Goal: Task Accomplishment & Management: Manage account settings

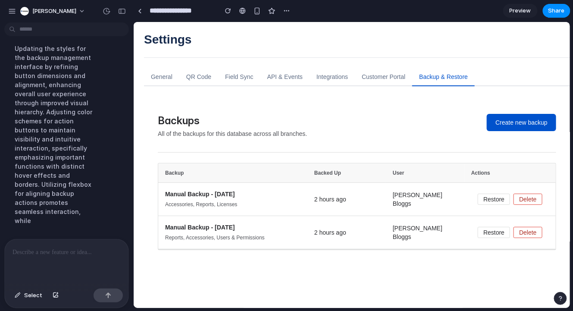
scroll to position [10, 0]
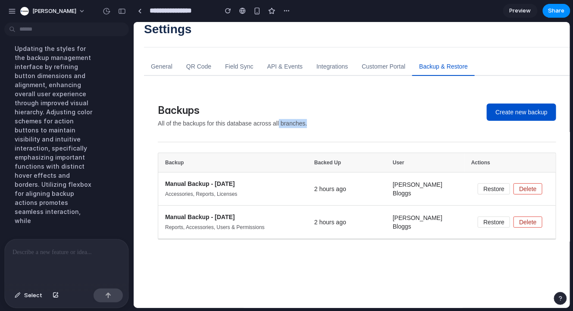
drag, startPoint x: 283, startPoint y: 123, endPoint x: 316, endPoint y: 123, distance: 32.8
click at [315, 123] on p "All of the backups for this database across all branches." at bounding box center [321, 123] width 329 height 9
click at [316, 123] on p "All of the backups for this database across all branches." at bounding box center [321, 123] width 329 height 9
drag, startPoint x: 472, startPoint y: 161, endPoint x: 501, endPoint y: 161, distance: 29.3
click at [501, 161] on th "Actions" at bounding box center [509, 162] width 91 height 19
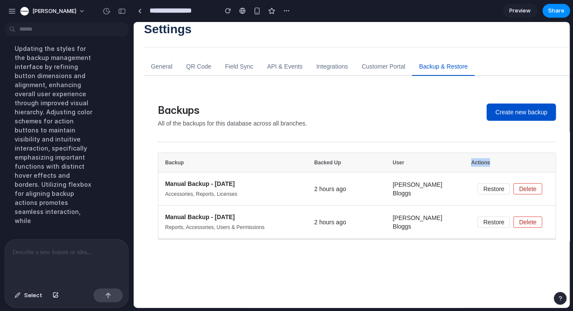
click at [501, 161] on th "Actions" at bounding box center [509, 162] width 91 height 19
drag, startPoint x: 501, startPoint y: 161, endPoint x: 478, endPoint y: 161, distance: 23.3
click at [478, 161] on th "Actions" at bounding box center [509, 162] width 91 height 19
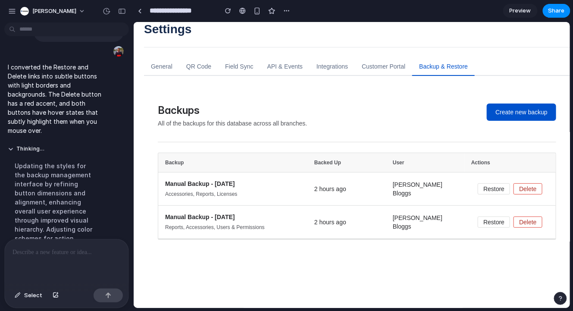
scroll to position [2674, 0]
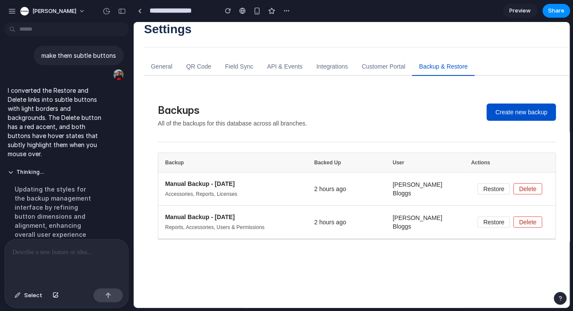
click at [58, 260] on div at bounding box center [67, 262] width 124 height 46
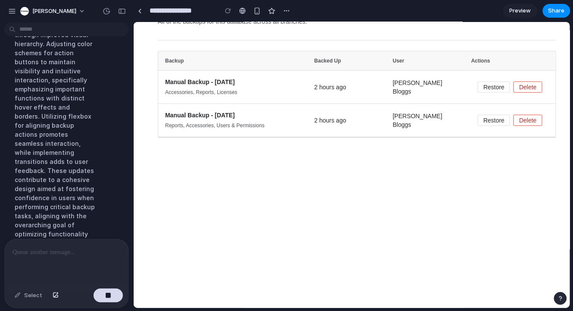
scroll to position [2954, 0]
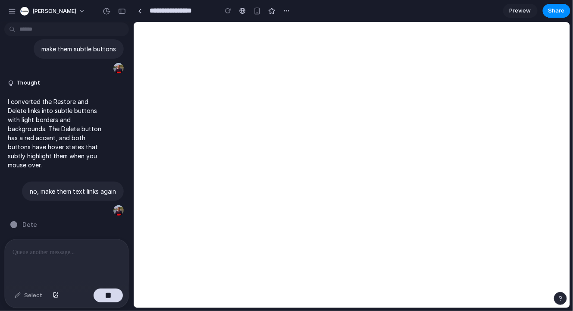
scroll to position [2612, 0]
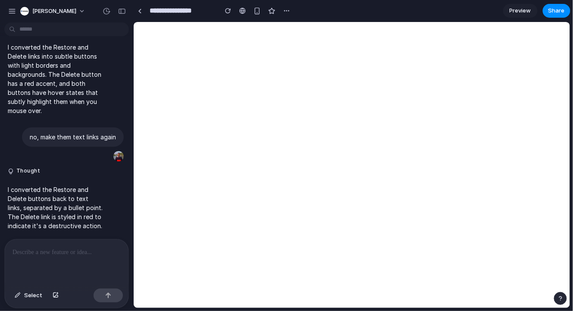
click at [66, 252] on p at bounding box center [67, 252] width 108 height 10
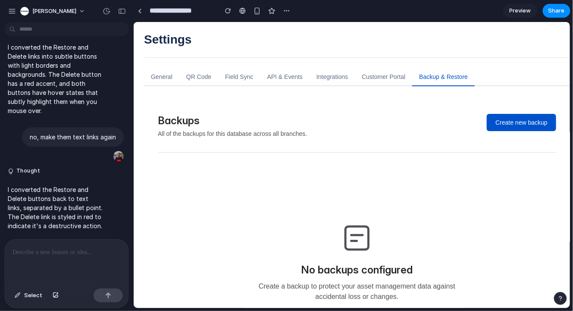
scroll to position [0, 0]
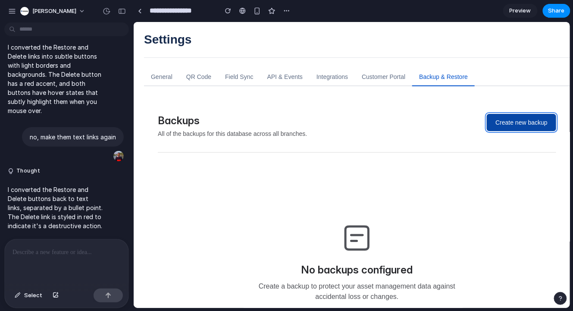
click at [501, 125] on button "Create new backup" at bounding box center [520, 121] width 69 height 17
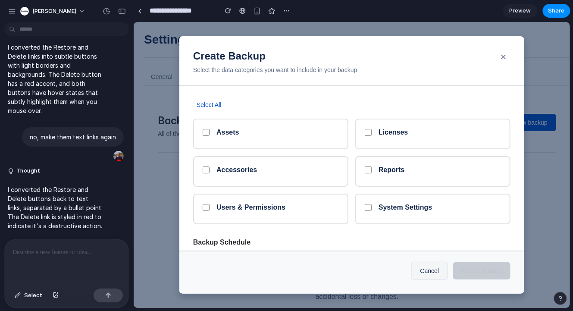
click at [254, 151] on div "Assets Licenses Accessories Reports Users & Permissions System Settings" at bounding box center [351, 171] width 317 height 106
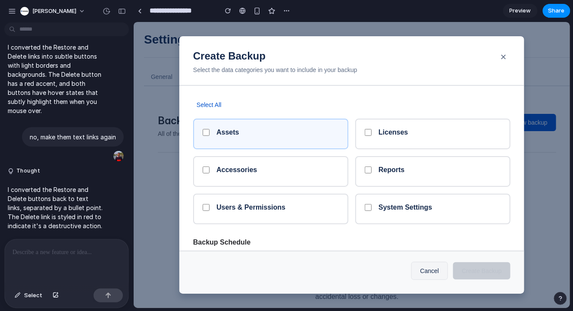
click at [273, 130] on h5 "Assets" at bounding box center [277, 132] width 122 height 8
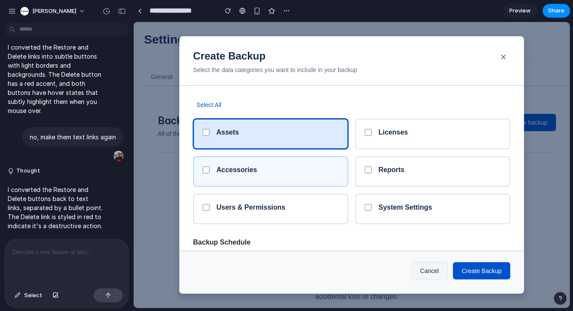
click at [273, 165] on h5 "Accessories" at bounding box center [277, 169] width 122 height 8
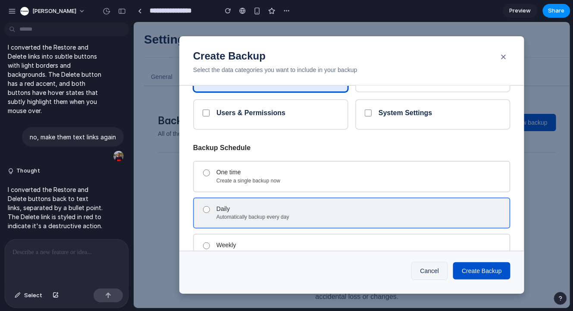
scroll to position [28, 0]
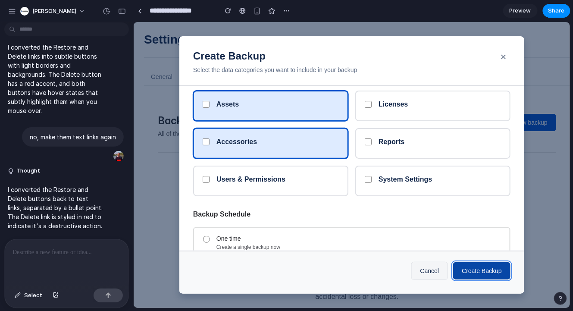
click at [486, 277] on button "Create Backup" at bounding box center [481, 270] width 57 height 17
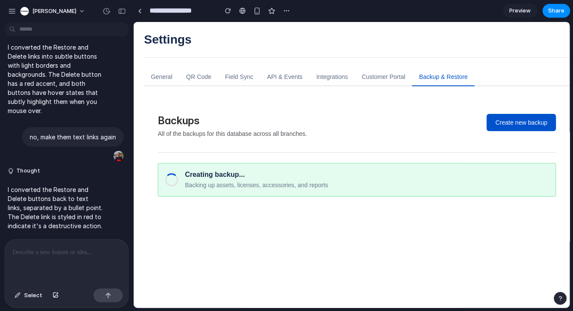
click at [85, 250] on p at bounding box center [67, 252] width 108 height 10
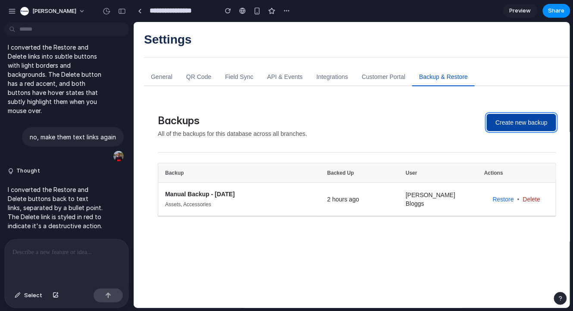
click at [502, 124] on button "Create new backup" at bounding box center [520, 121] width 69 height 17
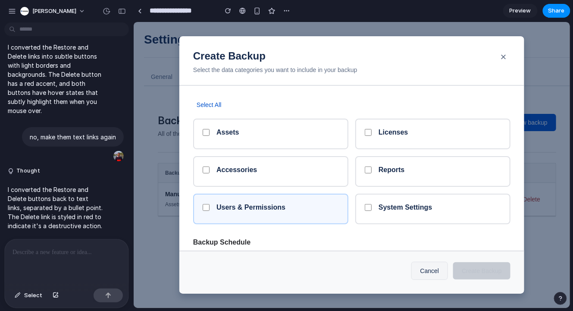
click at [283, 211] on h5 "Users & Permissions" at bounding box center [277, 207] width 122 height 8
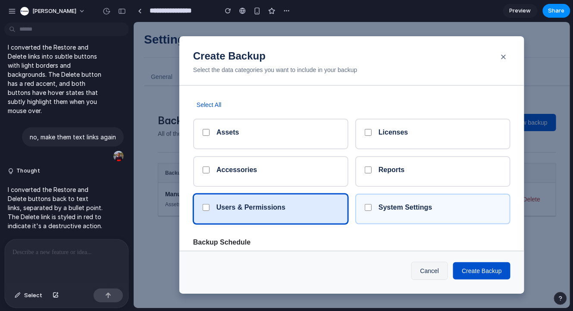
click at [392, 206] on h5 "System Settings" at bounding box center [439, 207] width 122 height 8
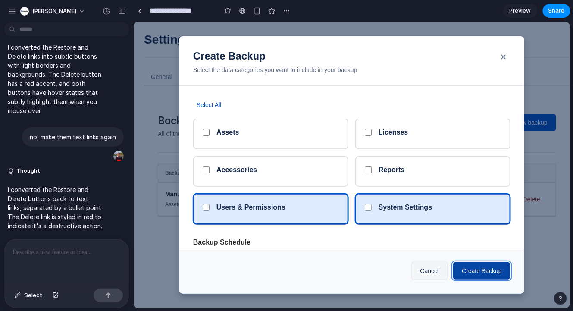
click at [469, 267] on button "Create Backup" at bounding box center [481, 270] width 57 height 17
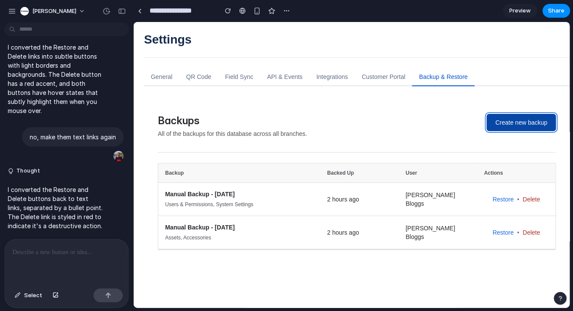
click at [528, 121] on button "Create new backup" at bounding box center [520, 121] width 69 height 17
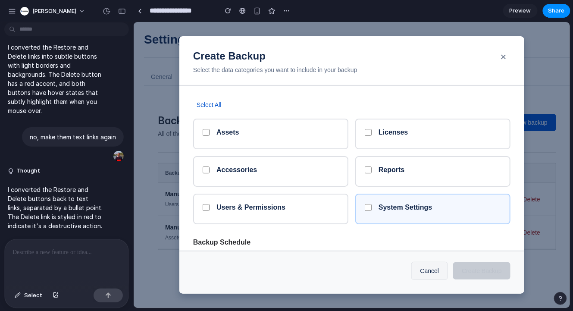
click at [443, 202] on div "System Settings" at bounding box center [432, 208] width 155 height 31
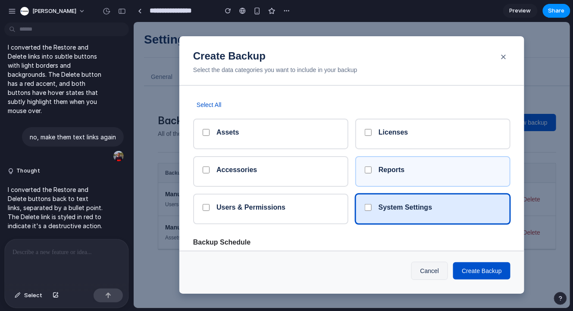
click at [440, 158] on div "Reports" at bounding box center [432, 171] width 155 height 31
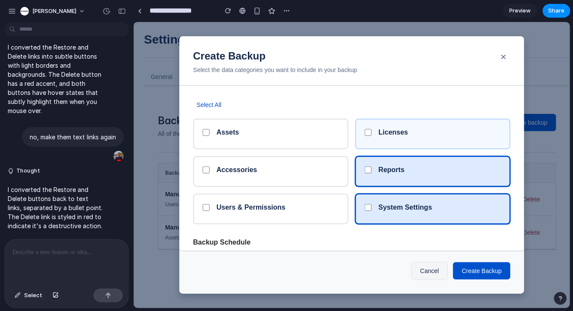
click at [440, 128] on h5 "Licenses" at bounding box center [439, 132] width 122 height 8
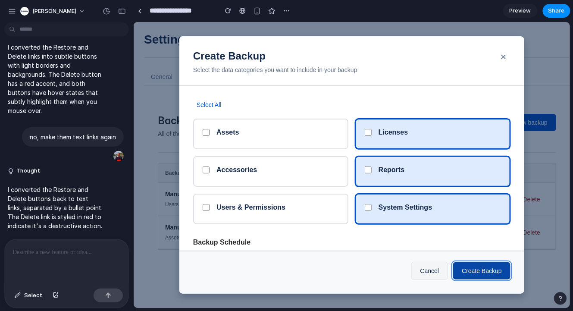
click at [488, 272] on button "Create Backup" at bounding box center [481, 270] width 57 height 17
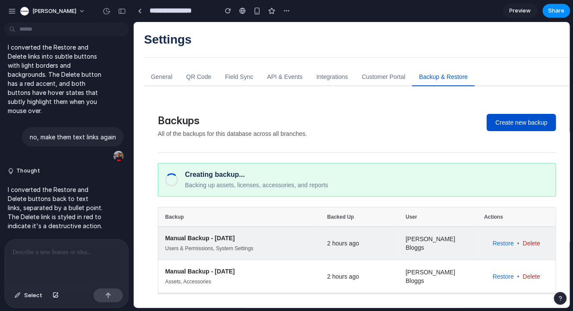
scroll to position [10, 0]
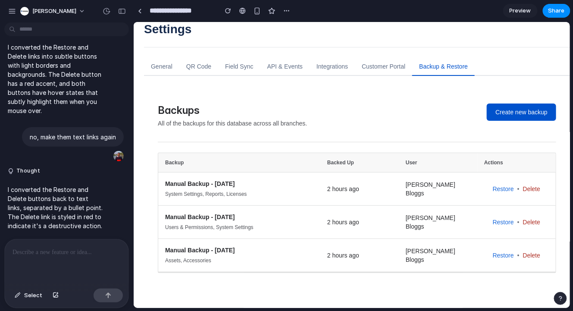
click at [24, 263] on div at bounding box center [67, 262] width 124 height 46
click at [67, 252] on p "**********" at bounding box center [67, 252] width 108 height 10
click at [103, 254] on p "**********" at bounding box center [67, 252] width 108 height 10
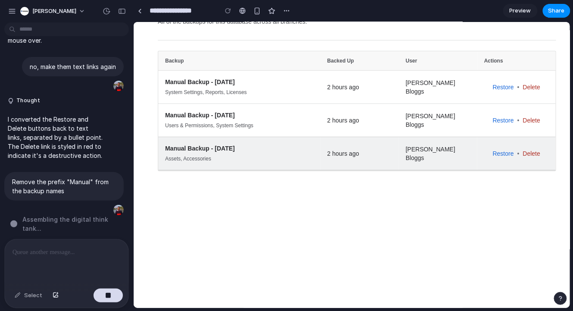
scroll to position [0, 0]
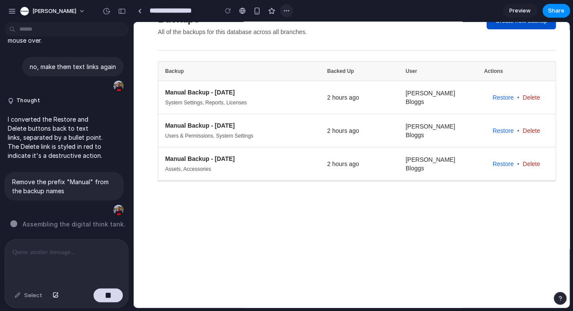
click at [291, 12] on button "button" at bounding box center [286, 10] width 13 height 13
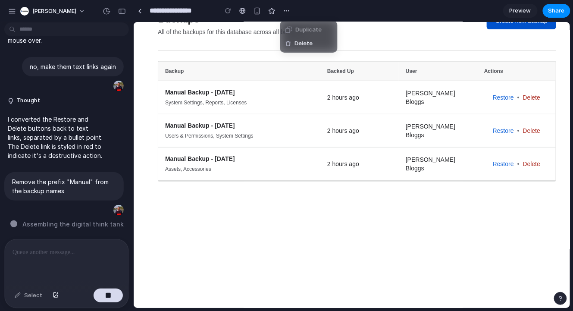
click at [288, 10] on div "Duplicate Delete" at bounding box center [286, 155] width 573 height 311
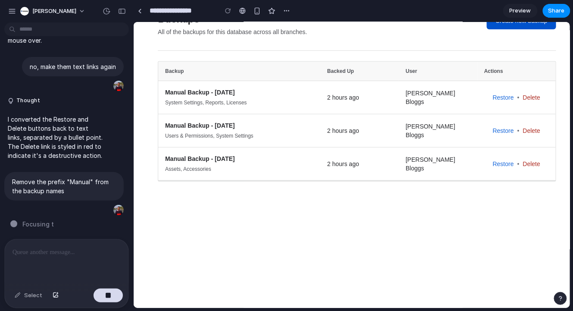
click at [516, 11] on span "Preview" at bounding box center [521, 10] width 22 height 9
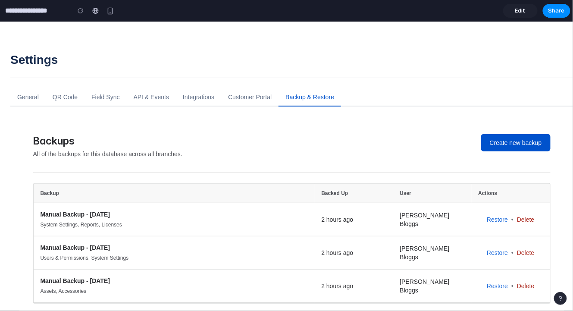
click at [516, 11] on span "Edit" at bounding box center [520, 10] width 10 height 9
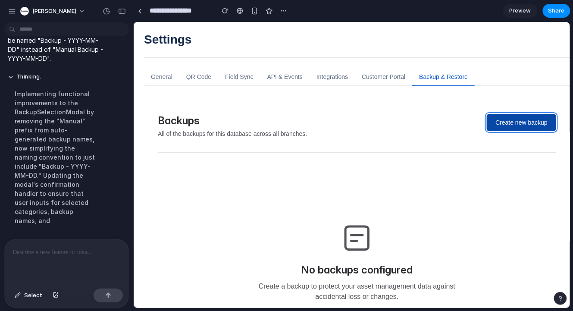
click at [515, 123] on button "Create new backup" at bounding box center [520, 121] width 69 height 17
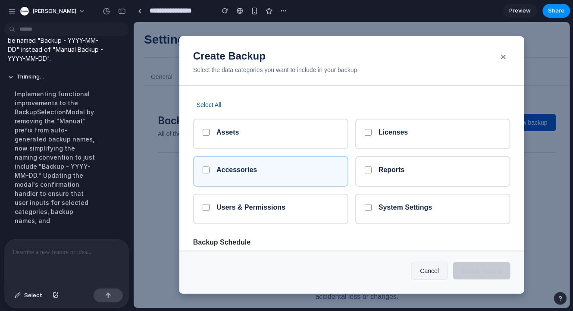
click at [341, 181] on div "Accessories" at bounding box center [270, 171] width 155 height 31
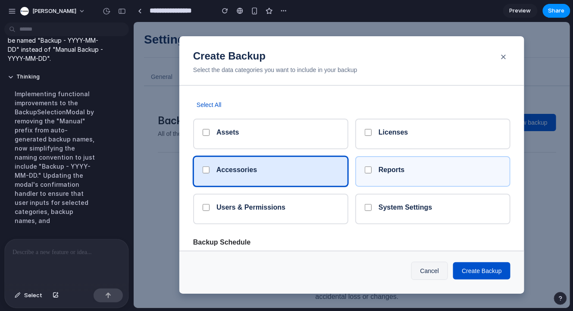
click at [397, 177] on div "Reports" at bounding box center [432, 171] width 155 height 31
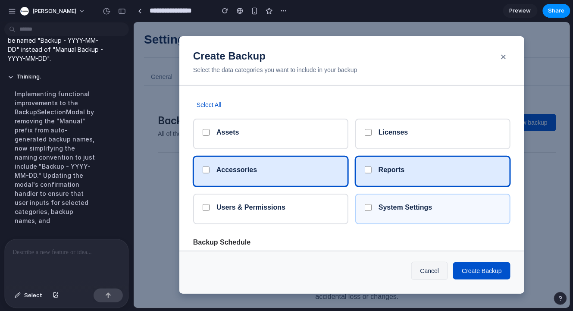
click at [426, 219] on div "System Settings" at bounding box center [432, 208] width 155 height 31
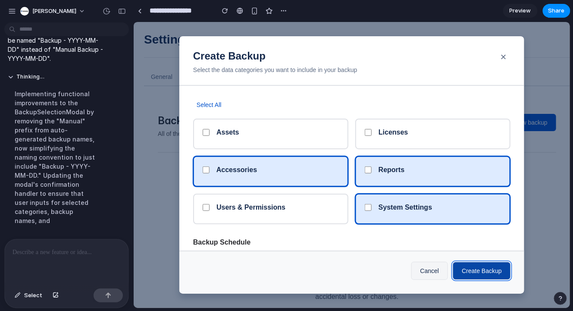
click at [490, 274] on button "Create Backup" at bounding box center [481, 270] width 57 height 17
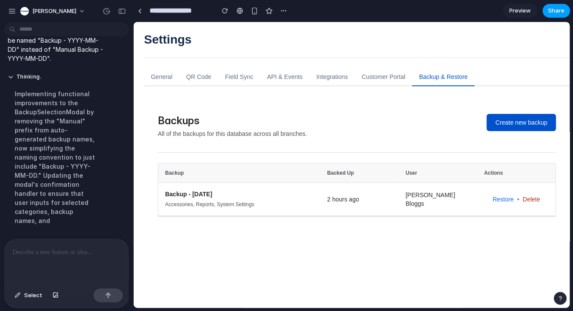
click at [555, 13] on span "Share" at bounding box center [556, 10] width 16 height 9
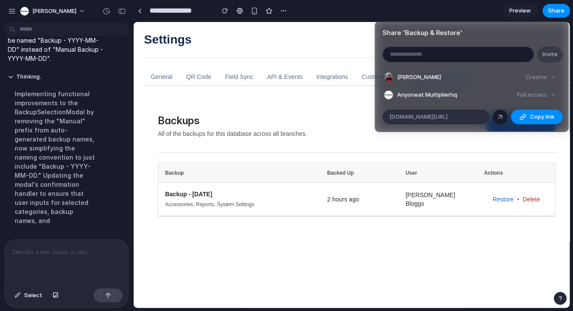
click at [495, 118] on link at bounding box center [500, 117] width 15 height 15
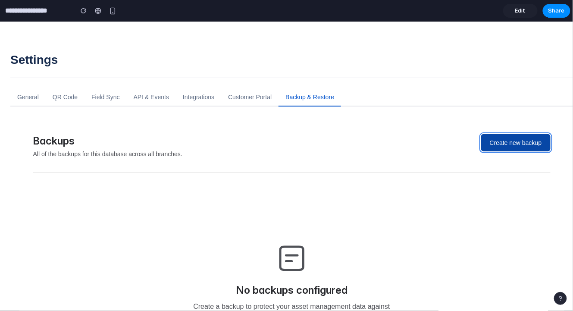
click at [521, 144] on button "Create new backup" at bounding box center [515, 142] width 69 height 17
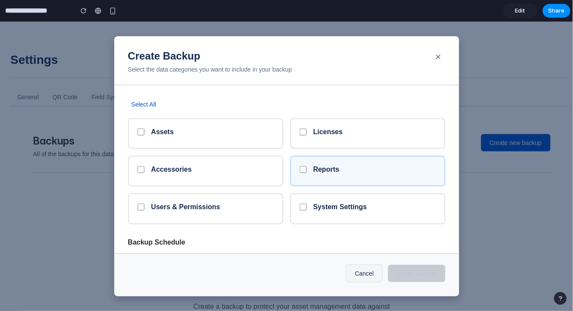
click at [348, 163] on div "Reports" at bounding box center [367, 170] width 155 height 31
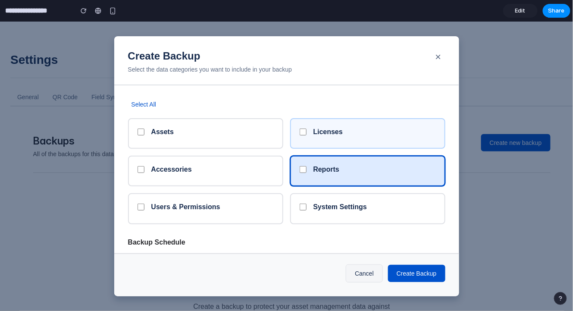
click at [357, 134] on h5 "Licenses" at bounding box center [374, 131] width 122 height 8
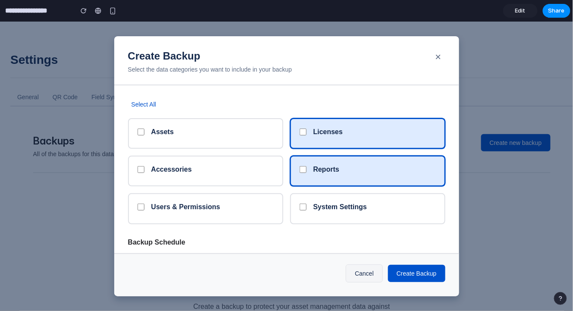
click at [268, 191] on div "Assets Licenses Accessories Reports Users & Permissions System Settings" at bounding box center [286, 171] width 317 height 106
click at [408, 278] on button "Create Backup" at bounding box center [416, 272] width 57 height 17
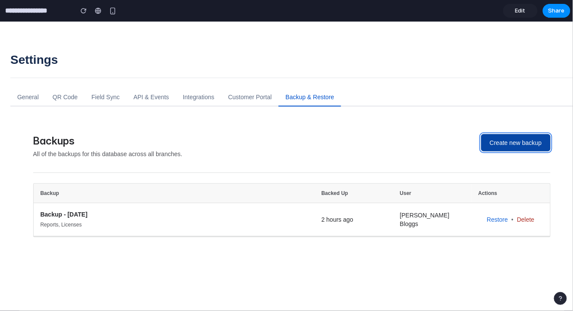
click at [505, 146] on button "Create new backup" at bounding box center [515, 142] width 69 height 17
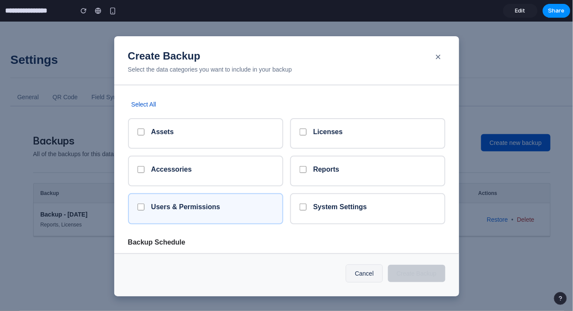
click at [215, 207] on h5 "Users & Permissions" at bounding box center [212, 206] width 122 height 8
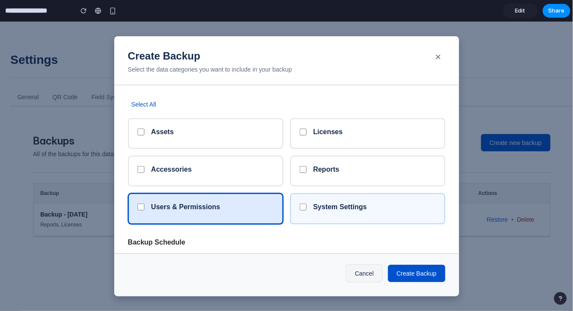
click at [342, 205] on h5 "System Settings" at bounding box center [374, 206] width 122 height 8
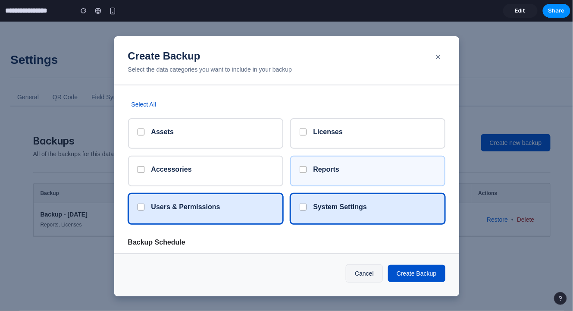
click at [340, 179] on div "Reports" at bounding box center [367, 170] width 155 height 31
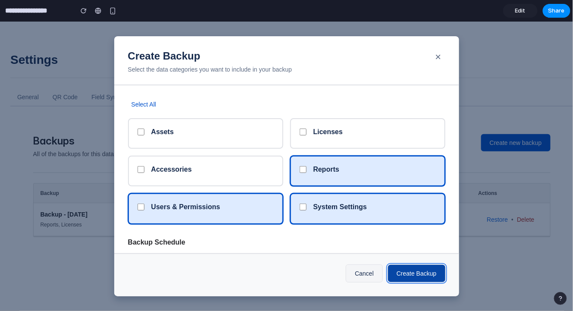
click at [396, 273] on button "Create Backup" at bounding box center [416, 272] width 57 height 17
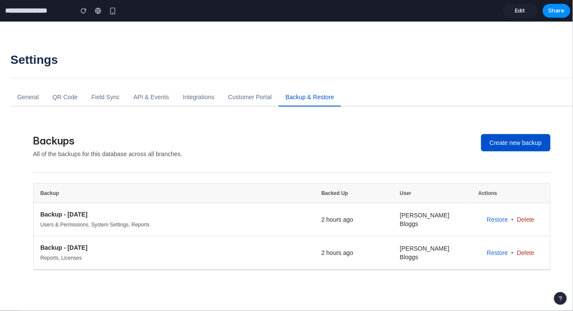
click at [523, 12] on span "Edit" at bounding box center [520, 10] width 10 height 9
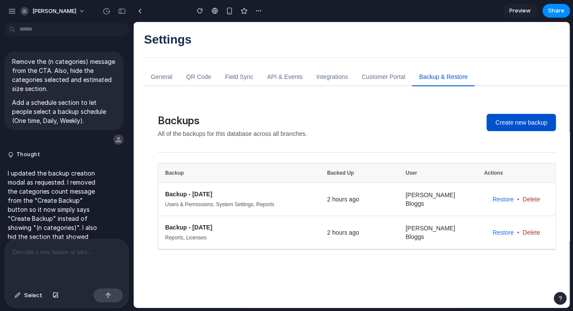
scroll to position [2508, 0]
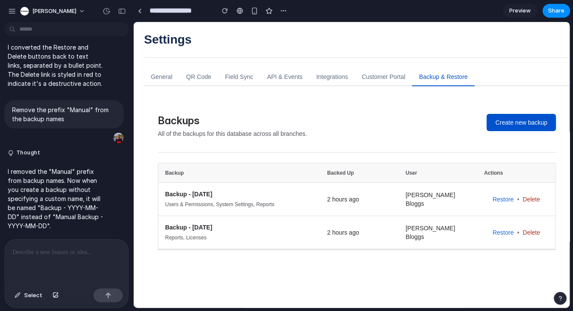
click at [13, 302] on div "Select" at bounding box center [67, 296] width 124 height 23
click at [20, 297] on div "button" at bounding box center [18, 295] width 6 height 5
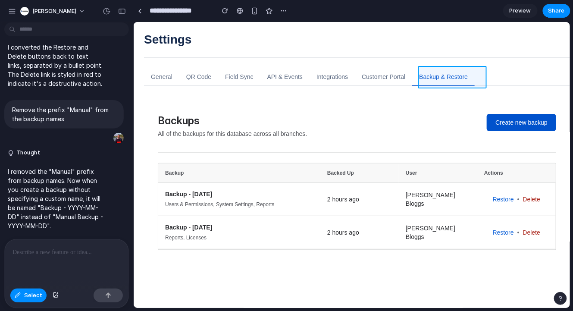
click at [454, 78] on div at bounding box center [352, 164] width 436 height 285
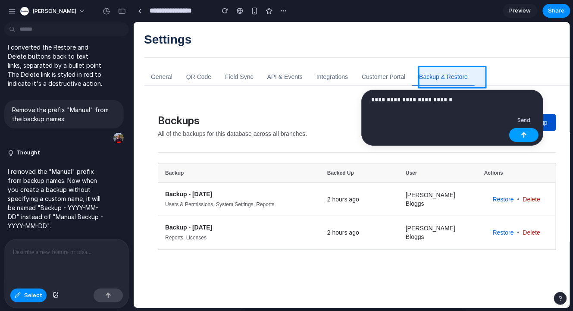
click at [517, 133] on button "button" at bounding box center [523, 135] width 29 height 14
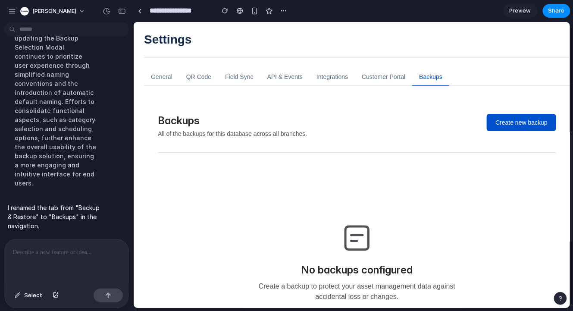
scroll to position [0, 0]
click at [265, 134] on p "All of the backups for this database across all branches." at bounding box center [321, 133] width 329 height 9
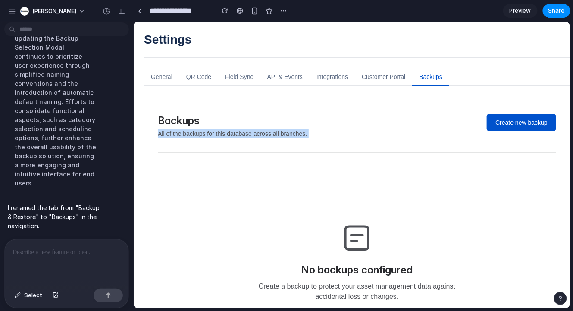
click at [265, 134] on p "All of the backups for this database across all branches." at bounding box center [321, 133] width 329 height 9
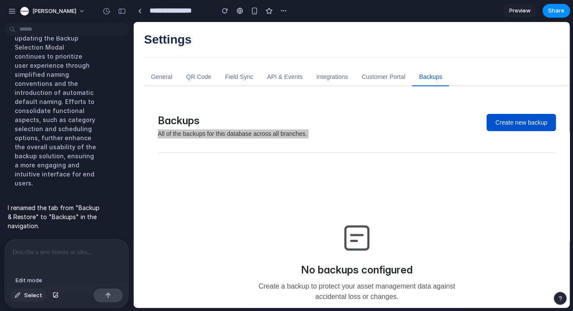
click at [29, 296] on span "Select" at bounding box center [33, 295] width 18 height 9
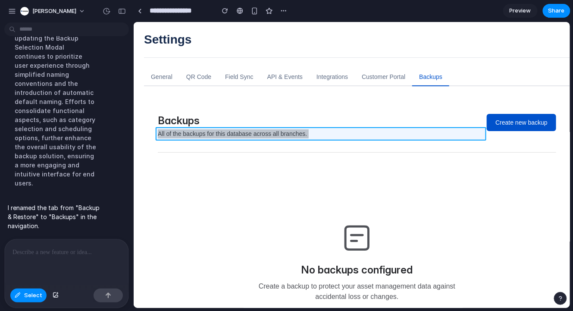
click at [188, 134] on div at bounding box center [352, 164] width 436 height 285
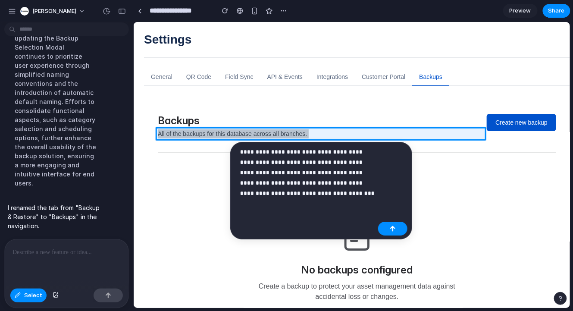
click at [313, 159] on p "**********" at bounding box center [307, 173] width 135 height 52
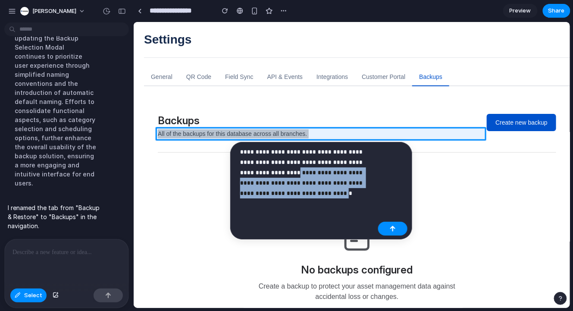
drag, startPoint x: 286, startPoint y: 173, endPoint x: 314, endPoint y: 196, distance: 35.8
click at [314, 196] on p "**********" at bounding box center [307, 173] width 135 height 52
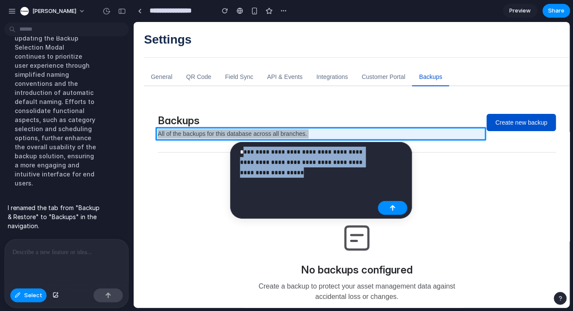
drag, startPoint x: 299, startPoint y: 175, endPoint x: 246, endPoint y: 153, distance: 57.3
click at [246, 153] on p "**********" at bounding box center [307, 162] width 135 height 31
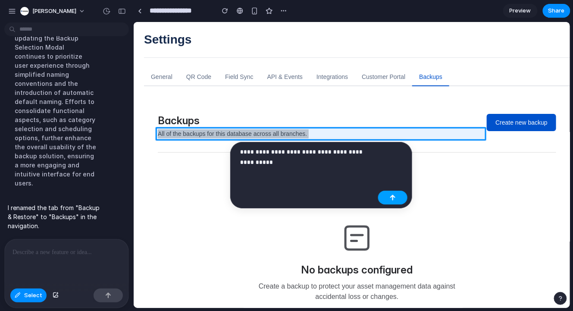
click at [380, 193] on button "button" at bounding box center [392, 198] width 29 height 14
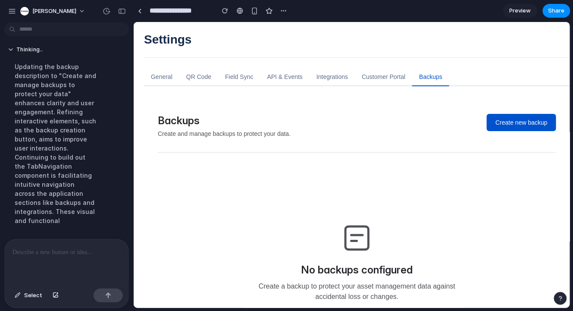
click at [281, 133] on p "Create and manage backups to protect your data." at bounding box center [321, 133] width 329 height 9
copy p "Create and manage backups to protect your data."
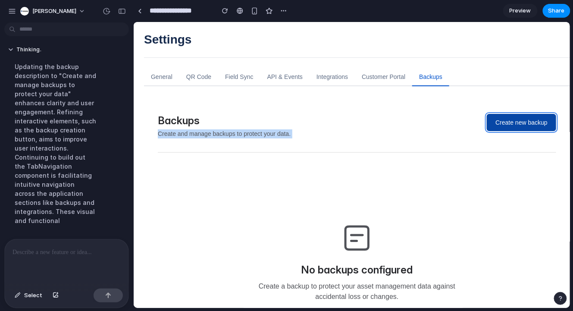
click at [502, 124] on button "Create new backup" at bounding box center [520, 121] width 69 height 17
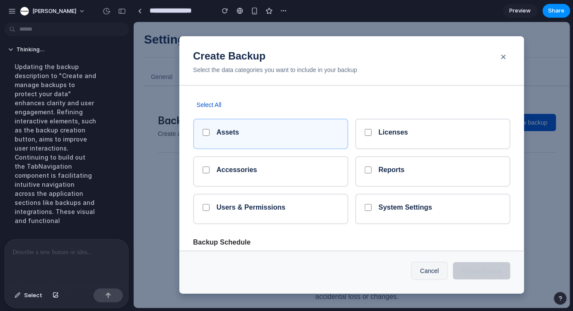
click at [344, 142] on div "Assets" at bounding box center [270, 133] width 155 height 31
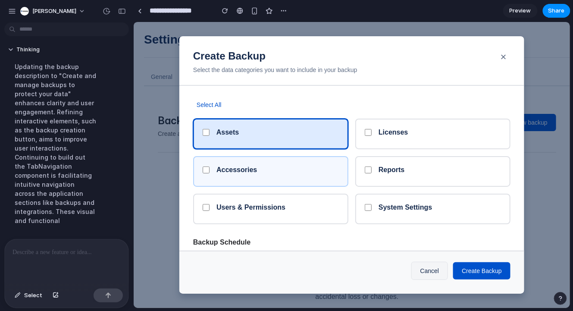
click at [335, 170] on h5 "Accessories" at bounding box center [277, 169] width 122 height 8
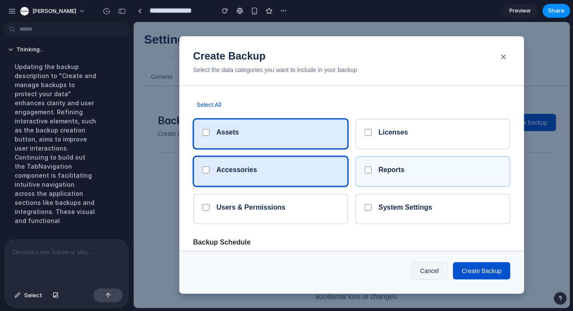
click at [414, 169] on h5 "Reports" at bounding box center [439, 169] width 122 height 8
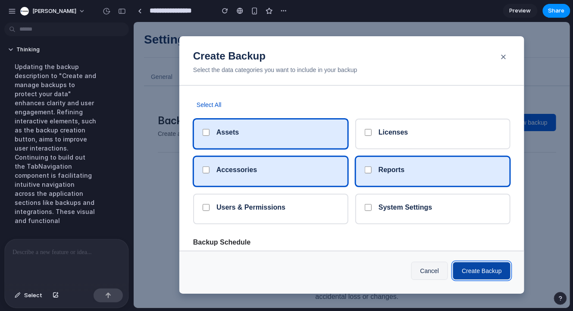
click at [470, 275] on button "Create Backup" at bounding box center [481, 270] width 57 height 17
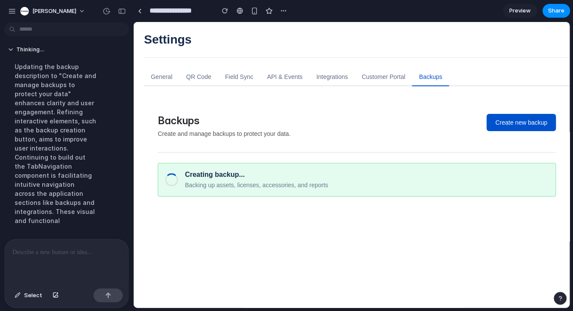
click at [238, 132] on p "Create and manage backups to protect your data." at bounding box center [321, 133] width 329 height 9
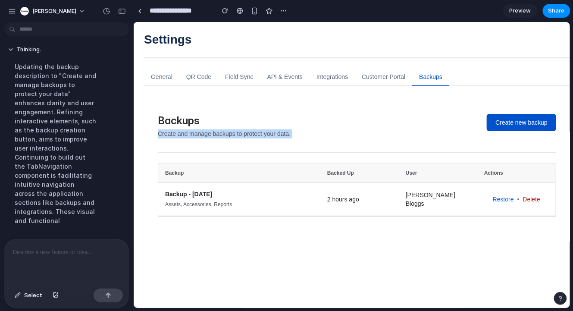
copy p "Create and manage backups to protect your data."
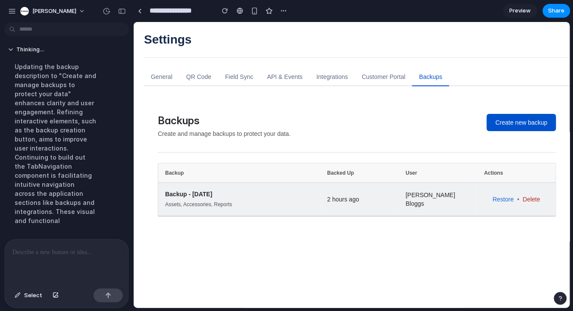
click at [354, 187] on td "2 hours ago" at bounding box center [359, 199] width 78 height 34
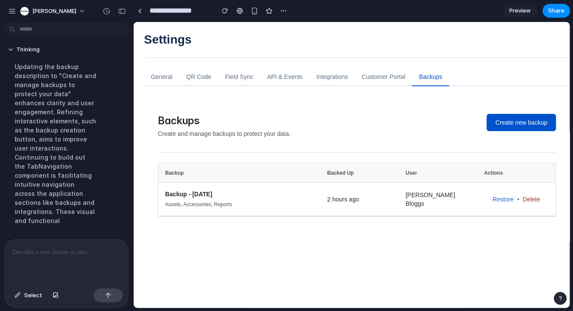
click at [405, 112] on div "Backups Create and manage backups to protect your data. Create new backup Backu…" at bounding box center [357, 256] width 426 height 313
click at [520, 126] on button "Create new backup" at bounding box center [520, 121] width 69 height 17
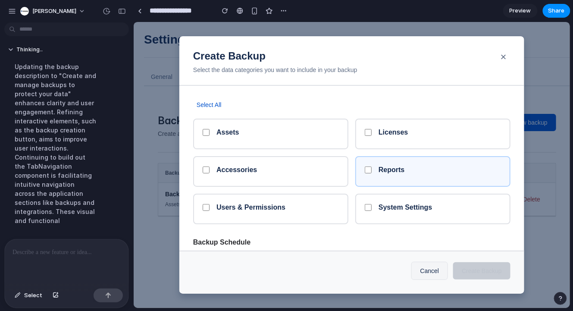
click at [388, 174] on div "Reports" at bounding box center [439, 171] width 122 height 12
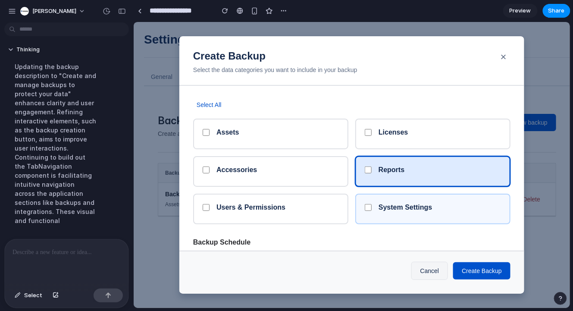
click at [388, 203] on h5 "System Settings" at bounding box center [439, 207] width 122 height 8
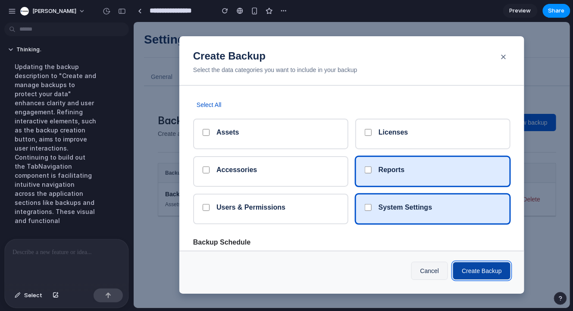
click at [473, 266] on button "Create Backup" at bounding box center [481, 270] width 57 height 17
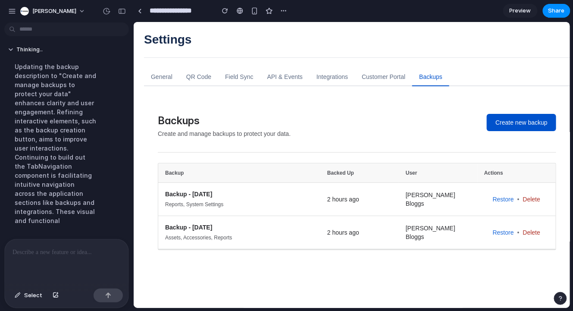
click at [523, 14] on span "Preview" at bounding box center [521, 10] width 22 height 9
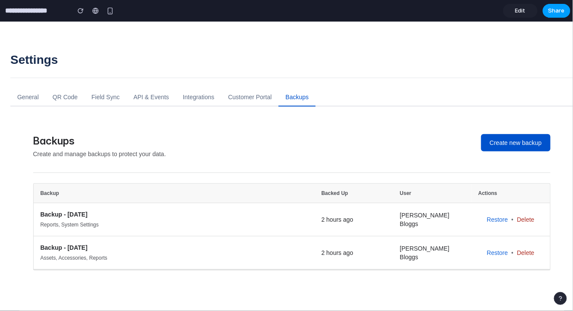
click at [548, 15] on button "Share" at bounding box center [557, 11] width 28 height 14
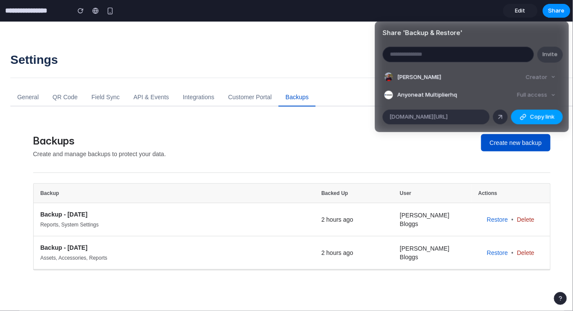
click at [520, 121] on button "Copy link" at bounding box center [537, 117] width 52 height 15
click at [311, 150] on div "Share ' Backup & Restore ' Invite Amaresh Ray Creator Anyone at Multiplierhq Fu…" at bounding box center [286, 155] width 573 height 311
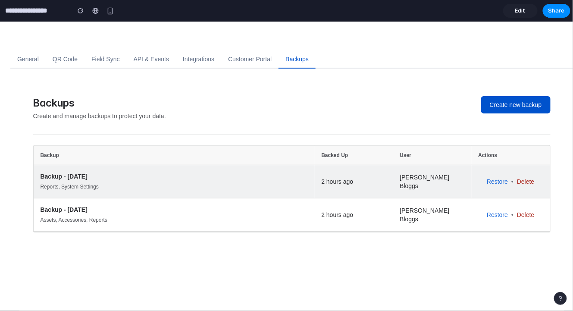
scroll to position [40, 0]
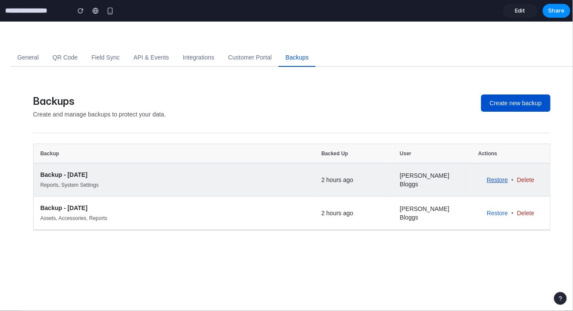
click at [494, 181] on link "Restore" at bounding box center [497, 179] width 21 height 9
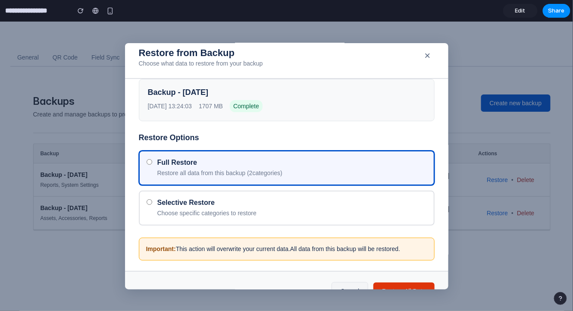
scroll to position [0, 0]
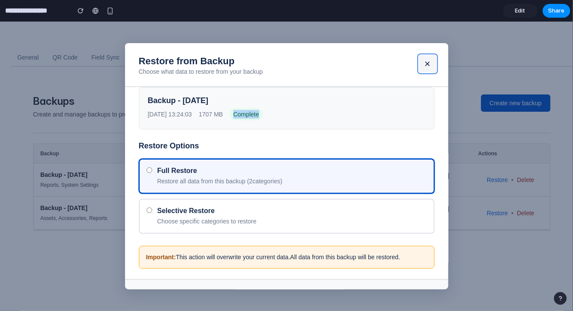
click at [429, 66] on button "×" at bounding box center [427, 63] width 17 height 17
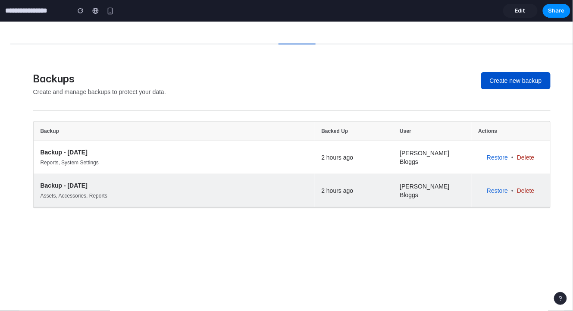
scroll to position [63, 0]
click at [494, 191] on link "Restore" at bounding box center [497, 189] width 21 height 9
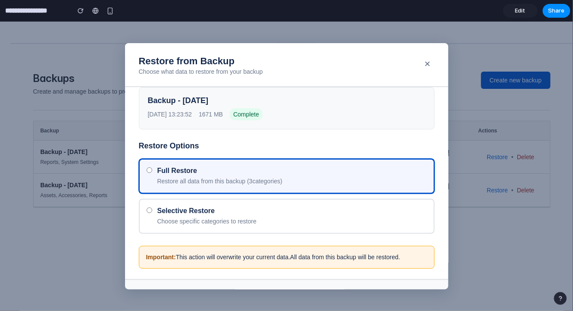
click at [519, 9] on span "Edit" at bounding box center [520, 10] width 10 height 9
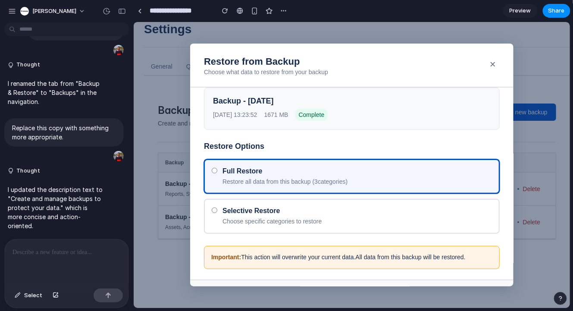
scroll to position [10, 0]
click at [25, 298] on span "Select" at bounding box center [33, 295] width 18 height 9
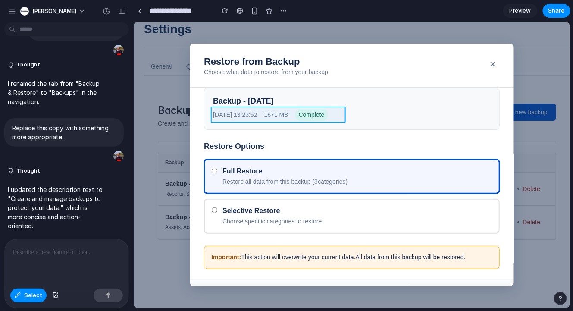
click at [306, 114] on div at bounding box center [352, 164] width 436 height 285
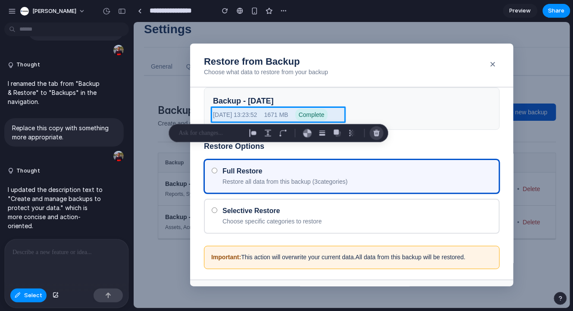
click at [375, 133] on div "button" at bounding box center [377, 133] width 8 height 8
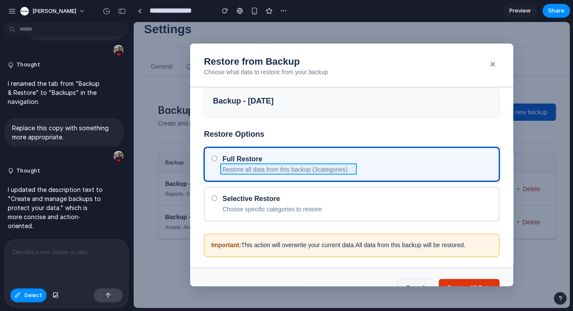
click at [344, 170] on div at bounding box center [352, 164] width 436 height 285
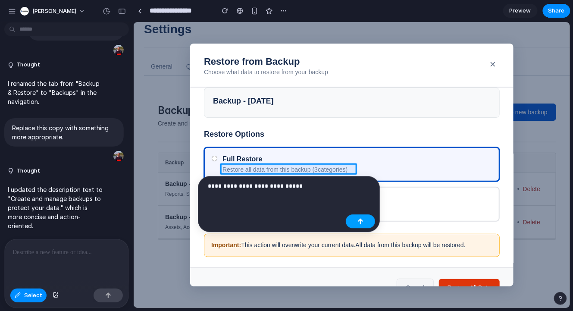
drag, startPoint x: 364, startPoint y: 221, endPoint x: 230, endPoint y: 199, distance: 135.5
click at [364, 221] on button "button" at bounding box center [360, 221] width 29 height 14
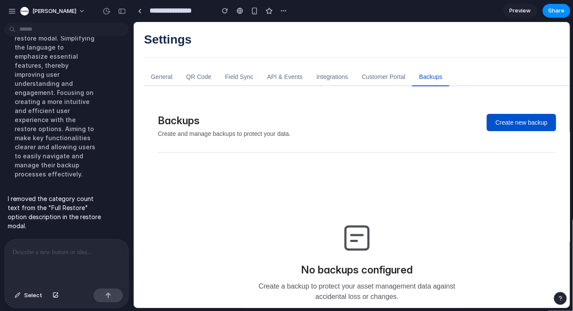
scroll to position [0, 0]
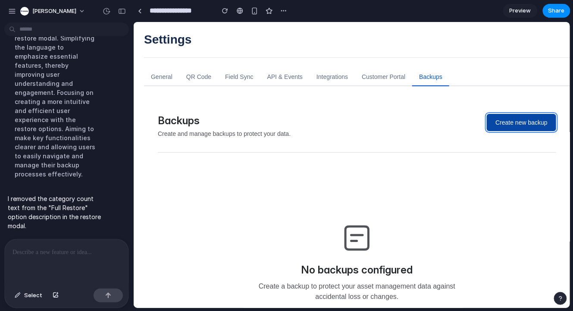
click at [514, 116] on button "Create new backup" at bounding box center [520, 121] width 69 height 17
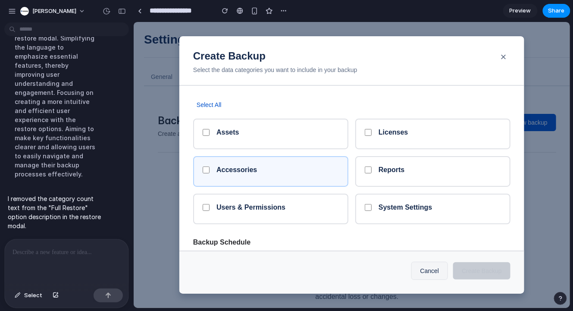
click at [287, 171] on h5 "Accessories" at bounding box center [277, 169] width 122 height 8
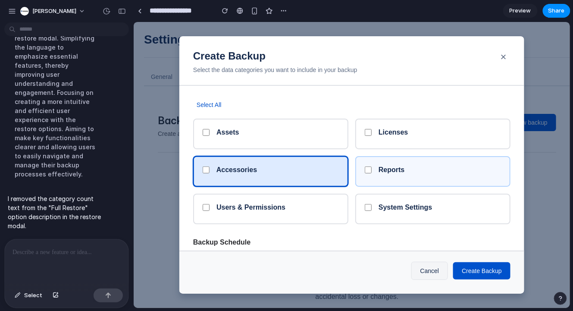
click at [414, 171] on h5 "Reports" at bounding box center [439, 169] width 122 height 8
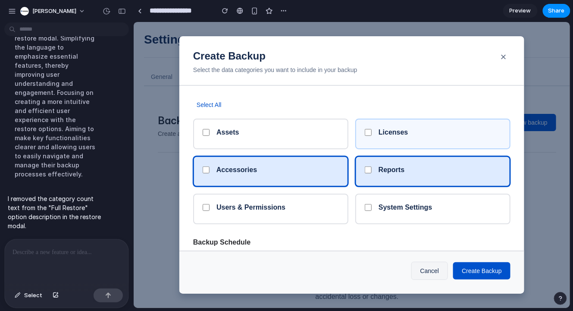
click at [414, 129] on h5 "Licenses" at bounding box center [439, 132] width 122 height 8
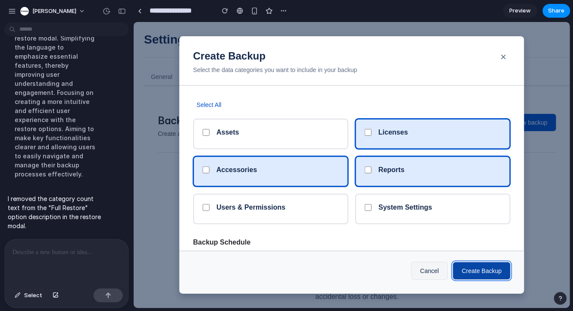
click at [470, 272] on button "Create Backup" at bounding box center [481, 270] width 57 height 17
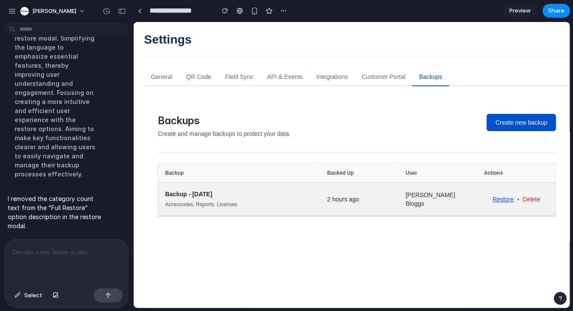
click at [508, 197] on link "Restore" at bounding box center [502, 198] width 21 height 9
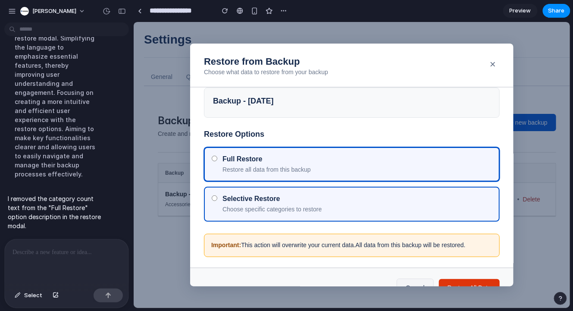
click at [275, 211] on span "Choose specific categories to restore" at bounding box center [271, 208] width 99 height 7
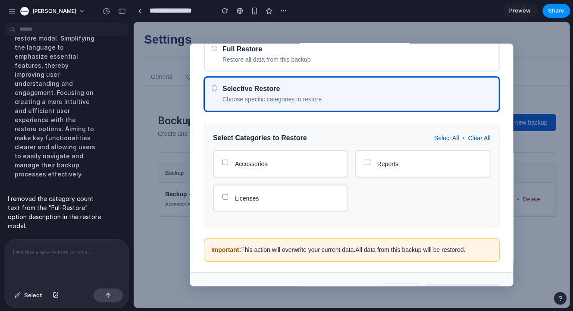
scroll to position [138, 0]
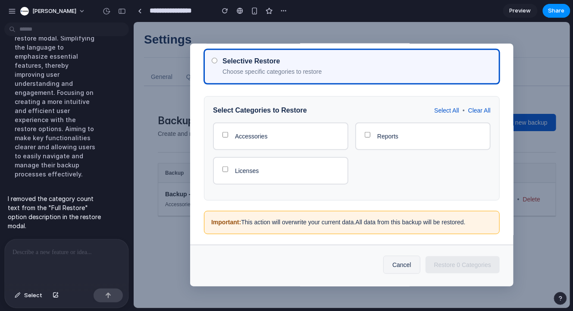
click at [30, 302] on div "Select" at bounding box center [67, 296] width 124 height 23
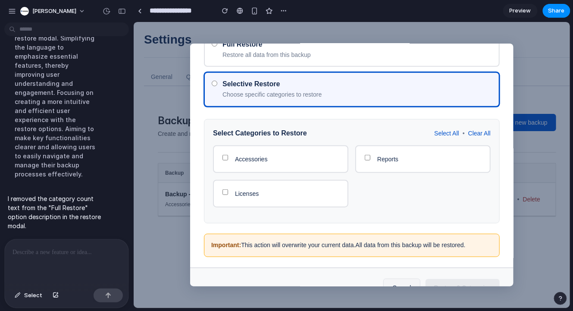
scroll to position [113, 0]
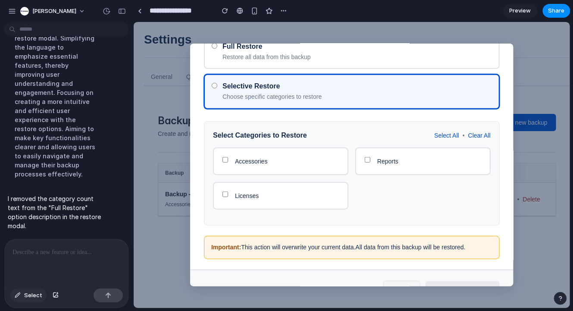
click at [31, 298] on span "Select" at bounding box center [33, 295] width 18 height 9
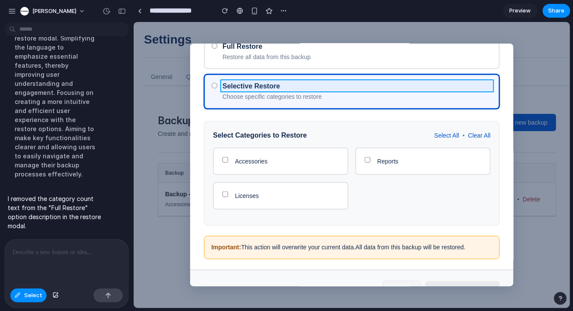
click at [242, 85] on div at bounding box center [352, 164] width 436 height 285
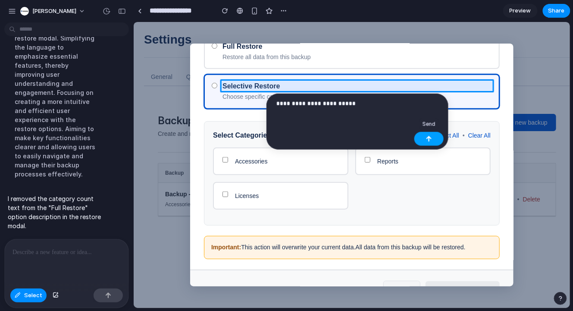
click at [423, 142] on button "button" at bounding box center [428, 139] width 29 height 14
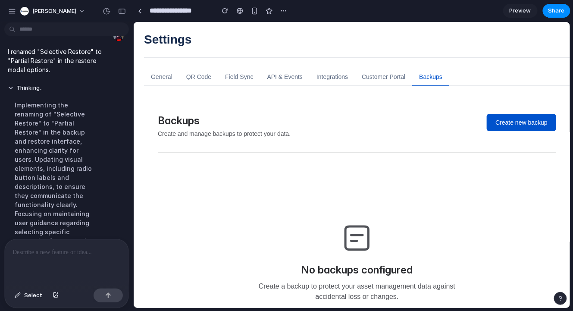
scroll to position [0, 0]
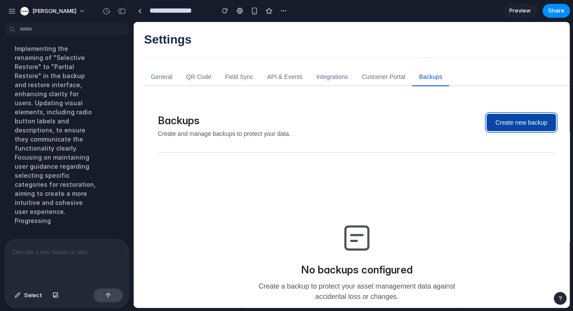
click at [520, 120] on button "Create new backup" at bounding box center [520, 121] width 69 height 17
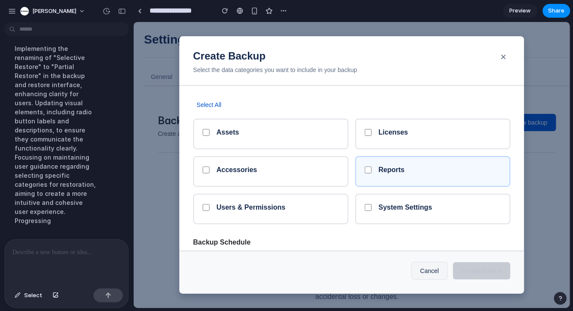
click at [367, 178] on div "Reports" at bounding box center [432, 171] width 155 height 31
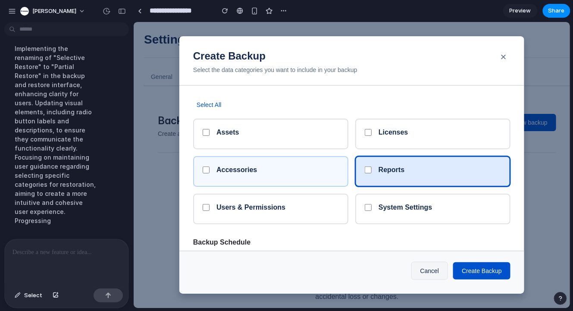
click at [264, 176] on div "Accessories" at bounding box center [277, 171] width 122 height 12
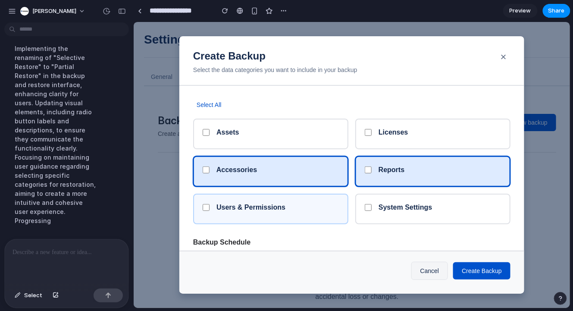
click at [286, 213] on div "Users & Permissions" at bounding box center [277, 209] width 122 height 12
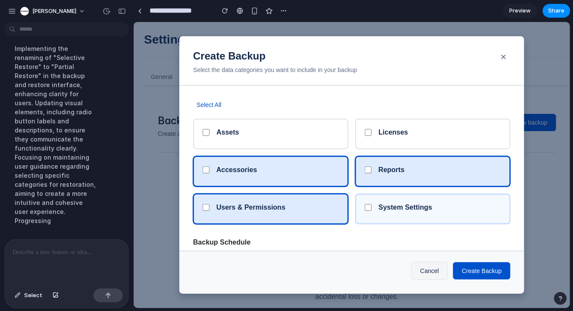
click at [395, 206] on h5 "System Settings" at bounding box center [439, 207] width 122 height 8
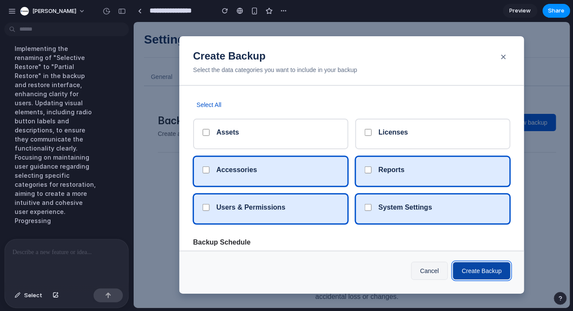
click at [463, 268] on button "Create Backup" at bounding box center [481, 270] width 57 height 17
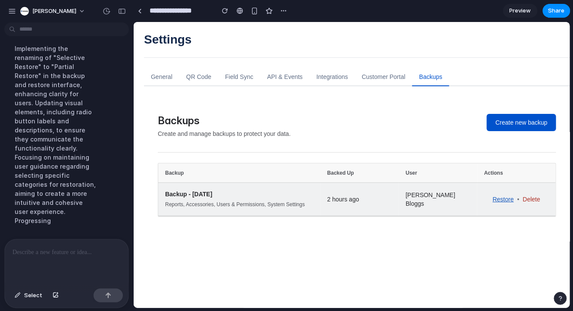
click at [498, 198] on link "Restore" at bounding box center [502, 198] width 21 height 9
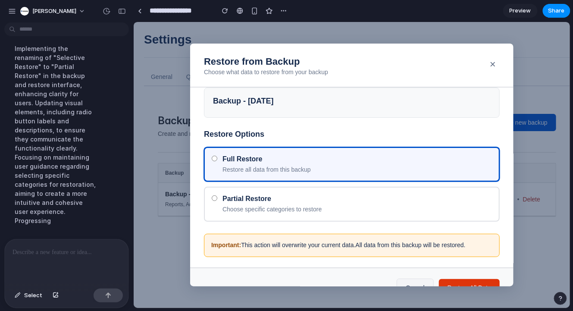
scroll to position [23, 0]
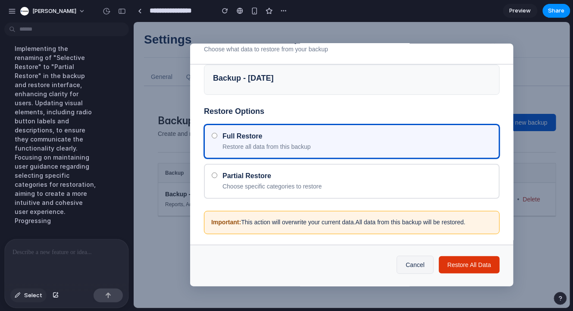
click at [29, 292] on span "Select" at bounding box center [33, 295] width 18 height 9
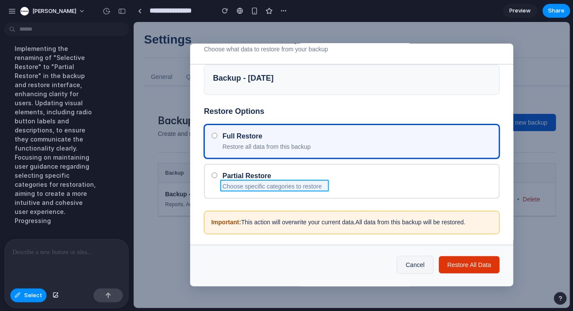
click at [265, 189] on div at bounding box center [352, 164] width 436 height 285
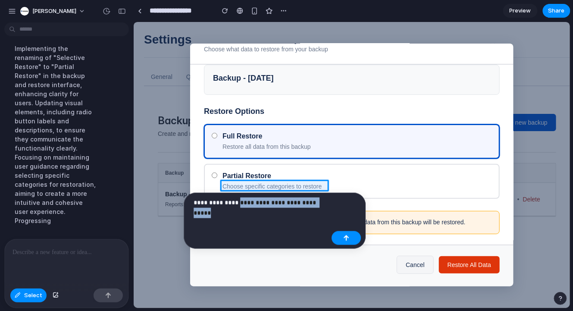
drag, startPoint x: 236, startPoint y: 204, endPoint x: 327, endPoint y: 206, distance: 91.0
click at [327, 206] on p "**********" at bounding box center [261, 202] width 135 height 10
click at [328, 202] on div "**********" at bounding box center [259, 205] width 143 height 16
click at [329, 202] on div "**********" at bounding box center [259, 205] width 143 height 16
click at [208, 202] on p "**********" at bounding box center [261, 202] width 135 height 10
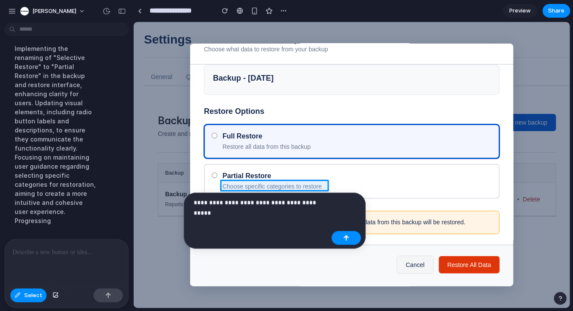
click at [335, 200] on div "**********" at bounding box center [275, 221] width 182 height 56
click at [329, 202] on div "**********" at bounding box center [259, 205] width 143 height 16
click at [235, 203] on p "**********" at bounding box center [261, 202] width 135 height 10
click at [330, 206] on div "**********" at bounding box center [259, 205] width 143 height 16
click at [323, 201] on p "**********" at bounding box center [261, 202] width 135 height 10
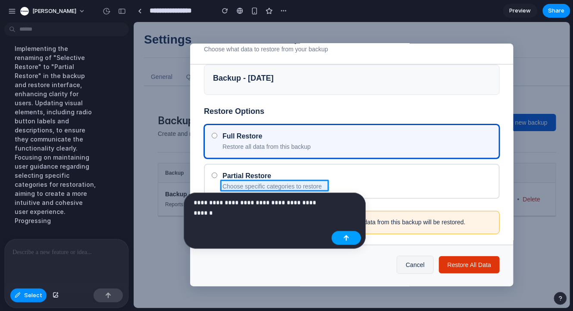
click at [346, 238] on div "button" at bounding box center [346, 238] width 6 height 6
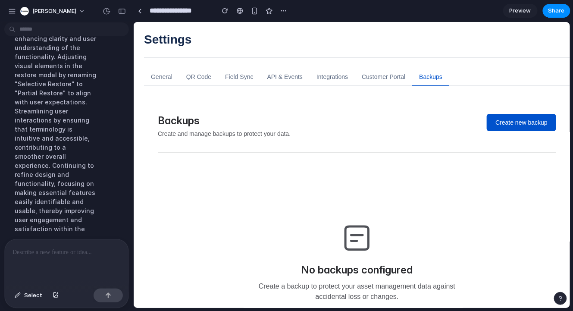
scroll to position [0, 0]
click at [498, 115] on button "Create new backup" at bounding box center [520, 121] width 69 height 17
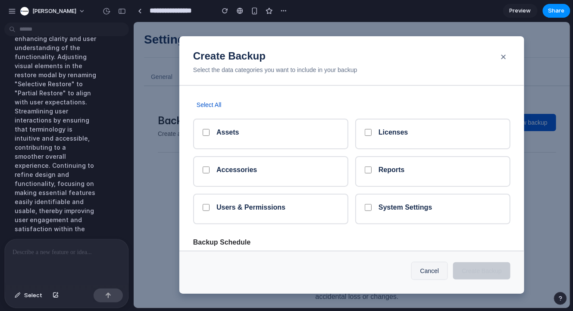
click at [348, 152] on div "Assets Licenses Accessories Reports Users & Permissions System Settings" at bounding box center [351, 171] width 317 height 106
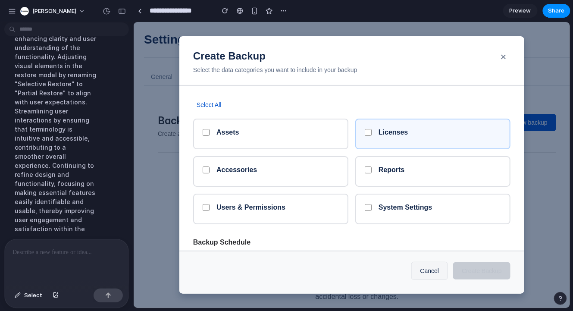
click at [382, 141] on div "Licenses" at bounding box center [432, 133] width 155 height 31
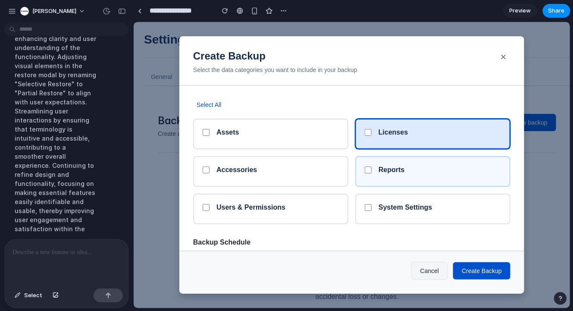
click at [382, 169] on h5 "Reports" at bounding box center [439, 169] width 122 height 8
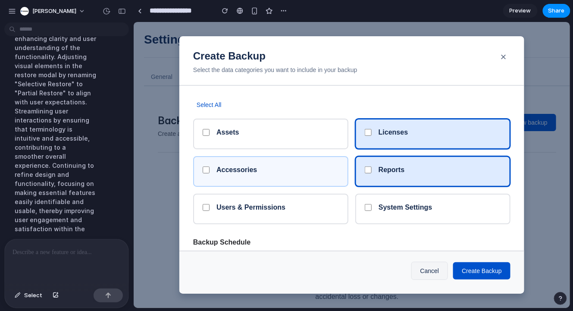
click at [254, 172] on h5 "Accessories" at bounding box center [277, 169] width 122 height 8
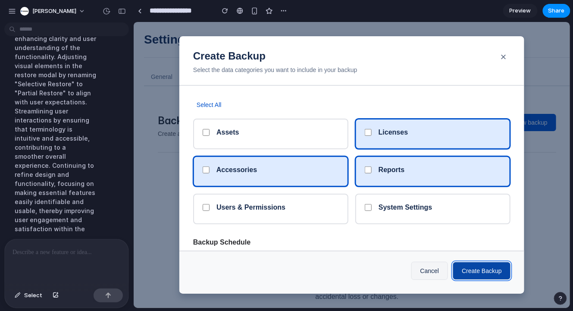
click at [473, 273] on button "Create Backup" at bounding box center [481, 270] width 57 height 17
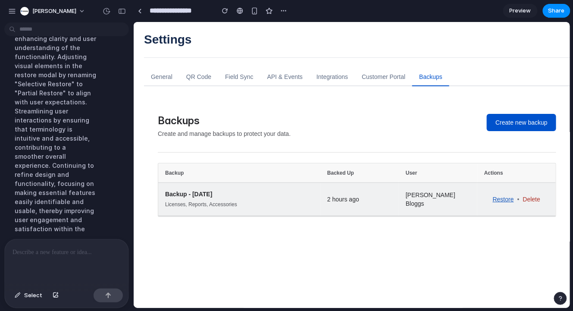
click at [506, 200] on link "Restore" at bounding box center [502, 198] width 21 height 9
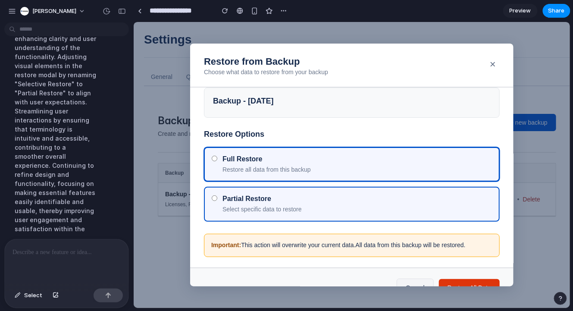
scroll to position [23, 0]
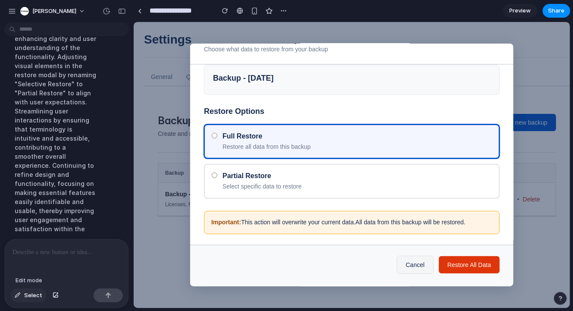
click at [25, 294] on span "Select" at bounding box center [33, 295] width 18 height 9
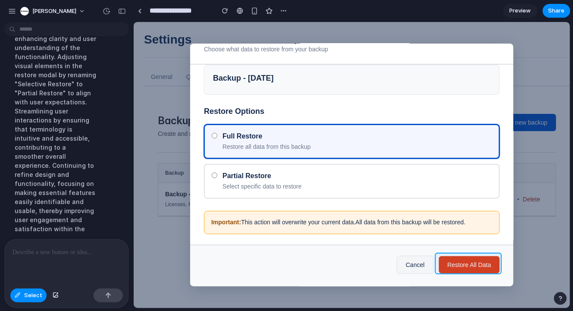
click at [461, 261] on div at bounding box center [352, 164] width 436 height 285
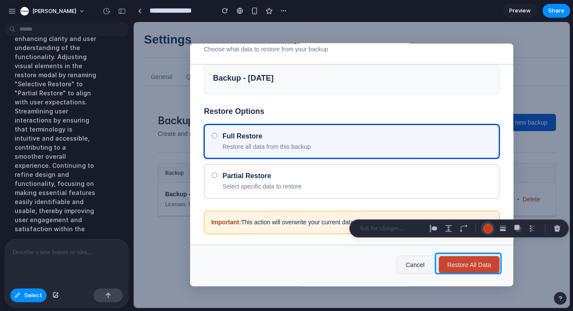
click at [486, 227] on div "button" at bounding box center [487, 228] width 9 height 9
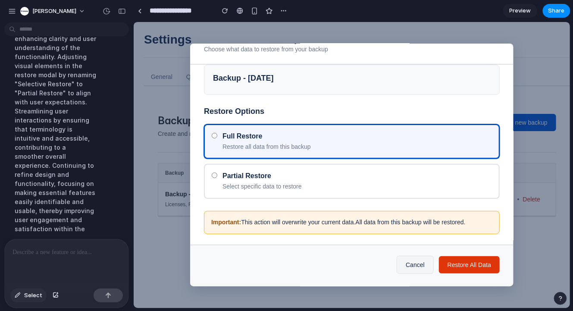
click at [38, 293] on span "Select" at bounding box center [33, 295] width 18 height 9
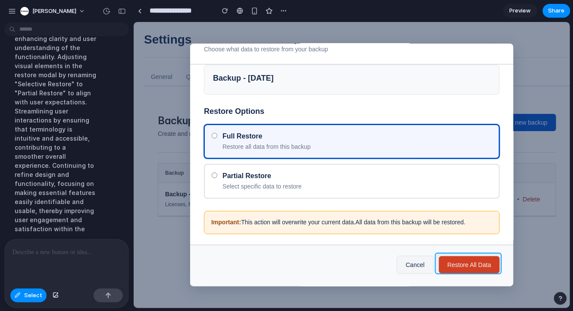
click at [468, 261] on div at bounding box center [352, 164] width 436 height 285
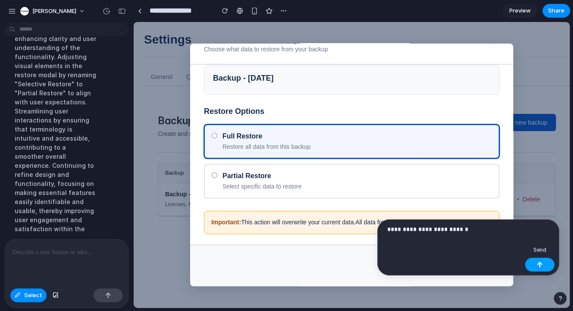
click at [540, 262] on div "button" at bounding box center [540, 265] width 6 height 6
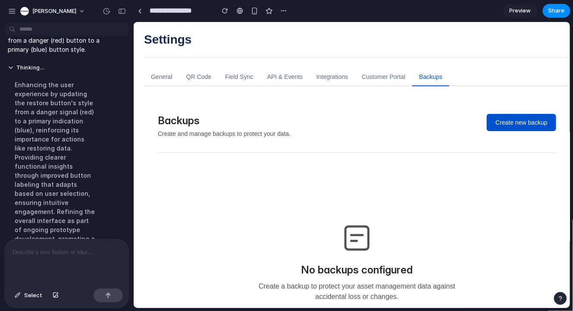
scroll to position [0, 0]
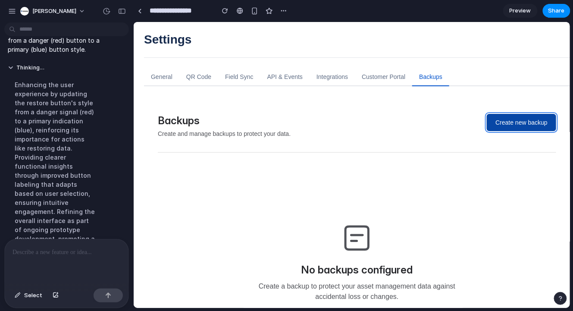
click at [517, 121] on button "Create new backup" at bounding box center [520, 121] width 69 height 17
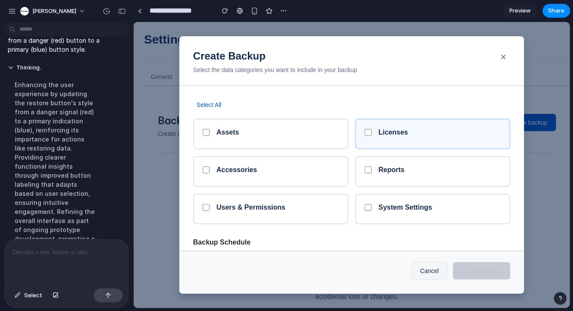
click at [409, 142] on div "Licenses" at bounding box center [432, 133] width 155 height 31
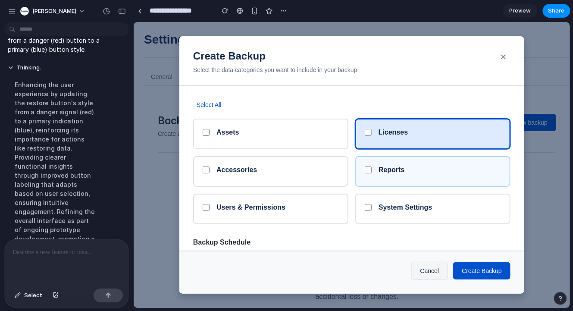
click at [408, 169] on h5 "Reports" at bounding box center [439, 169] width 122 height 8
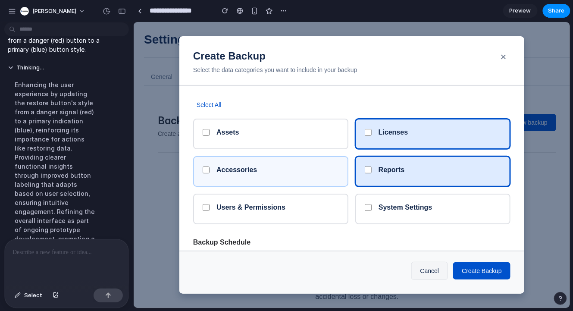
click at [284, 183] on div "Accessories" at bounding box center [270, 171] width 155 height 31
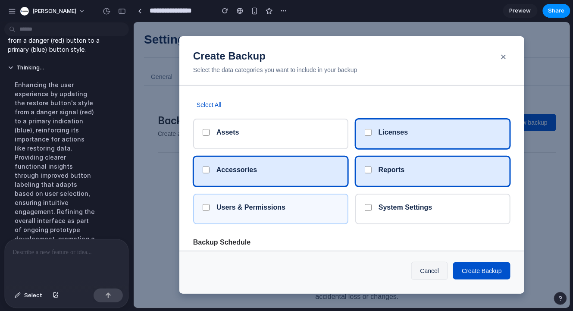
click at [288, 202] on div "Users & Permissions" at bounding box center [270, 208] width 155 height 31
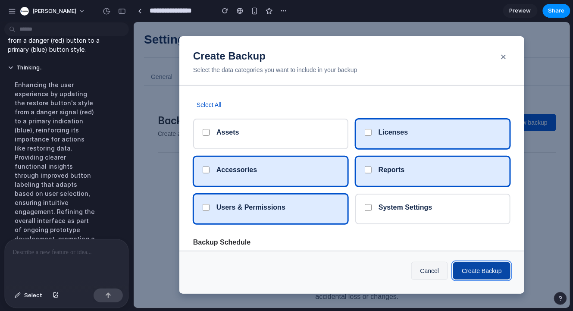
click at [464, 267] on button "Create Backup" at bounding box center [481, 270] width 57 height 17
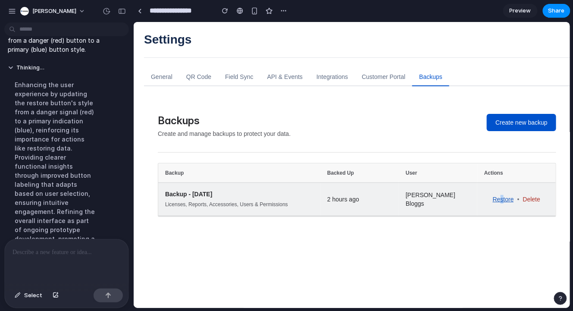
click at [501, 197] on link "Restore" at bounding box center [502, 198] width 21 height 9
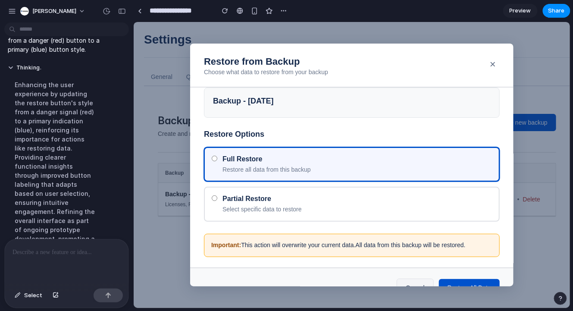
scroll to position [23, 0]
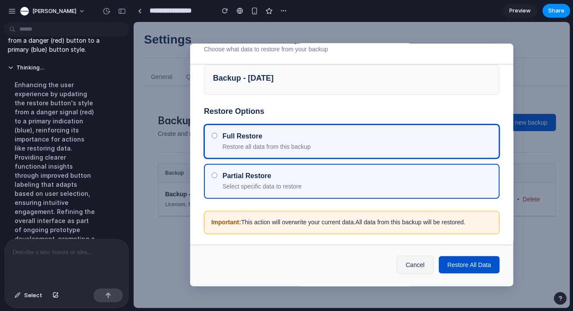
click at [366, 169] on label "Partial Restore Select specific data to restore" at bounding box center [352, 180] width 296 height 35
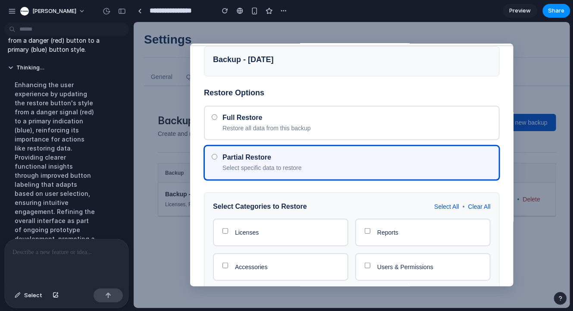
scroll to position [0, 0]
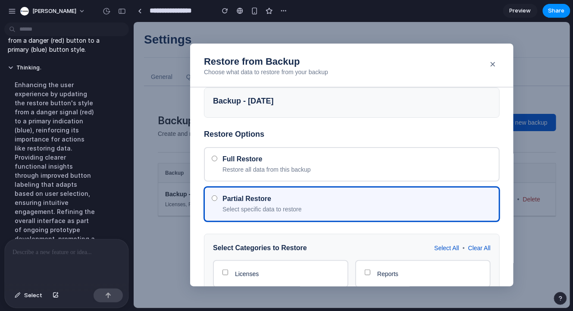
click at [352, 143] on div "Restore Options Full Restore Restore all data from this backup Partial Restore …" at bounding box center [352, 233] width 296 height 208
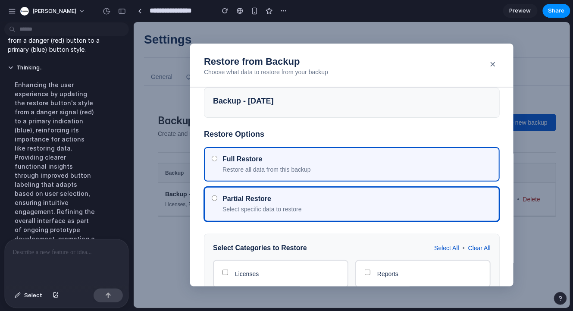
click at [352, 152] on label "Full Restore Restore all data from this backup" at bounding box center [352, 164] width 296 height 35
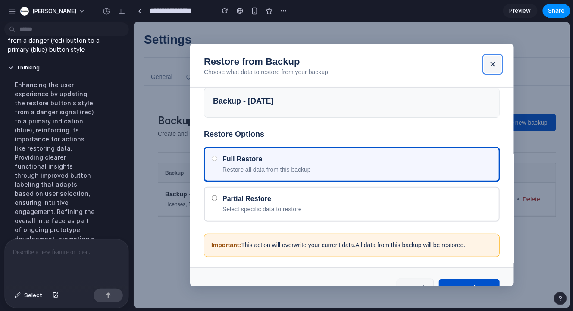
click at [487, 69] on button "×" at bounding box center [492, 63] width 17 height 17
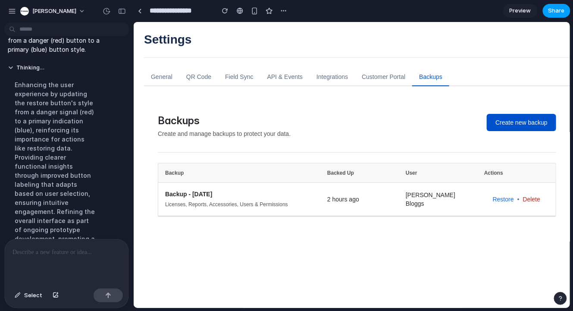
click at [557, 13] on span "Share" at bounding box center [556, 10] width 16 height 9
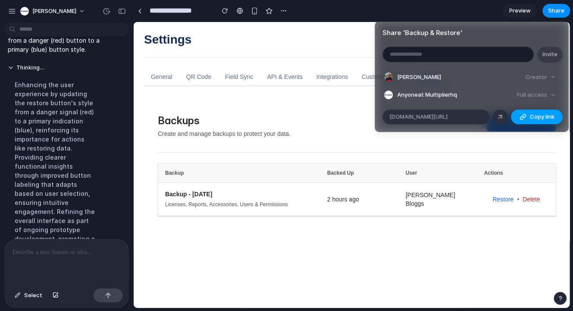
click at [529, 119] on button "Copy link" at bounding box center [537, 117] width 52 height 15
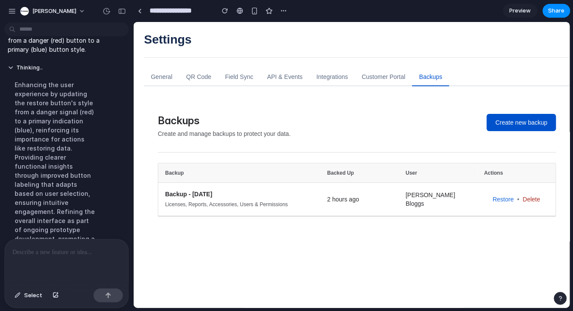
click at [348, 183] on div "Share ' Backup & Restore ' Invite Amaresh Ray Creator Anyone at Multiplierhq Fu…" at bounding box center [286, 155] width 573 height 311
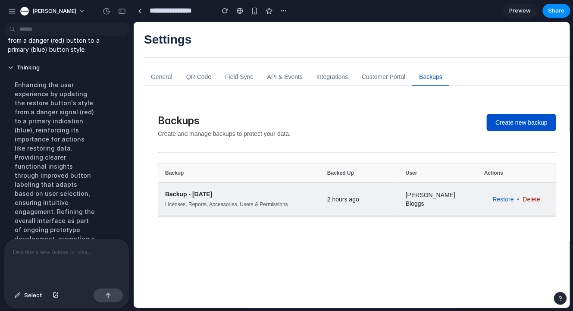
click at [296, 186] on td "Backup - 2025-10-12 Licenses, Reports, Accessories, Users & Permissions" at bounding box center [239, 199] width 162 height 34
click at [535, 200] on link "Delete" at bounding box center [531, 198] width 17 height 9
click at [501, 194] on link "Restore" at bounding box center [502, 198] width 21 height 9
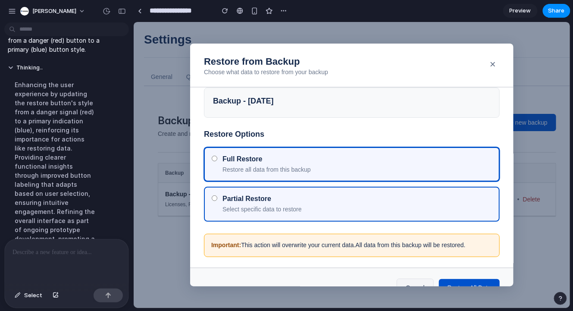
scroll to position [23, 0]
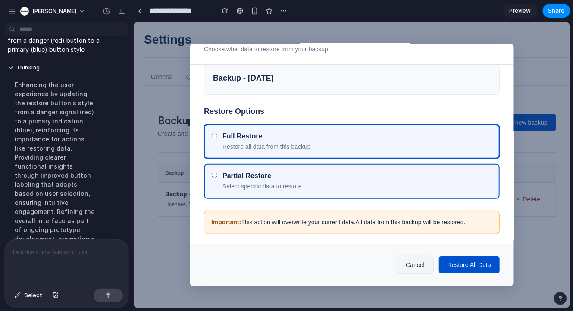
click at [340, 175] on div "Partial Restore" at bounding box center [356, 175] width 269 height 9
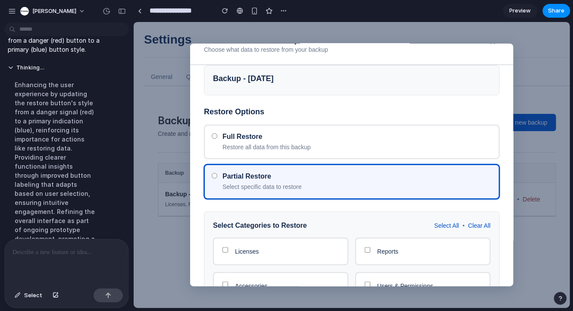
scroll to position [17, 0]
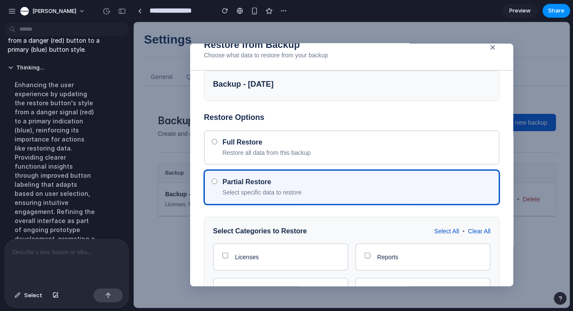
click at [279, 124] on div "Restore Options Full Restore Restore all data from this backup Partial Restore …" at bounding box center [352, 217] width 296 height 208
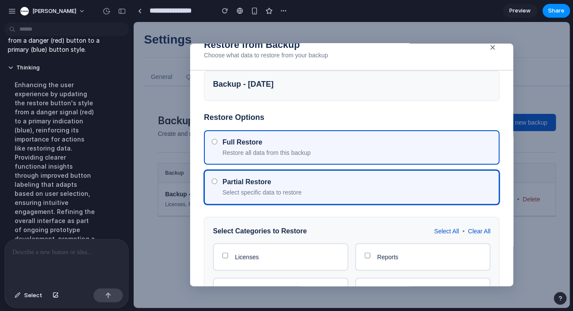
click at [279, 135] on label "Full Restore Restore all data from this backup" at bounding box center [352, 147] width 296 height 35
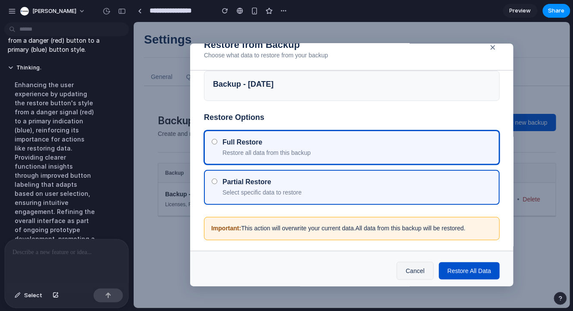
click at [281, 180] on div "Partial Restore" at bounding box center [356, 181] width 269 height 9
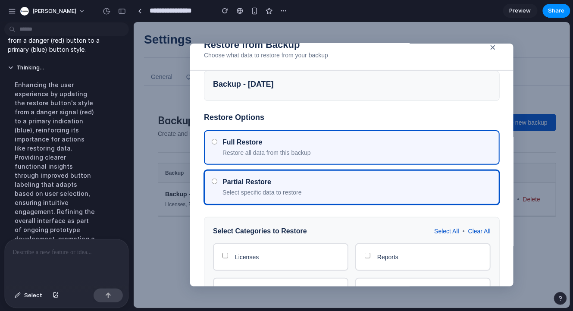
click at [285, 147] on div "Full Restore Restore all data from this backup" at bounding box center [356, 147] width 269 height 19
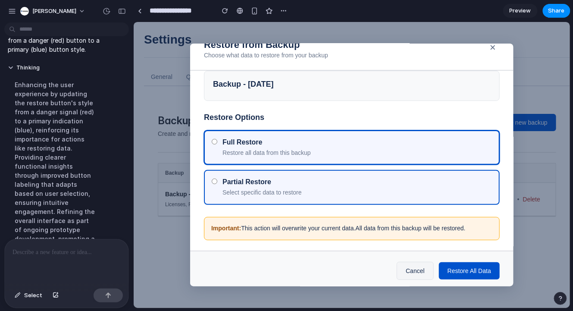
click at [291, 184] on div "Partial Restore" at bounding box center [356, 181] width 269 height 9
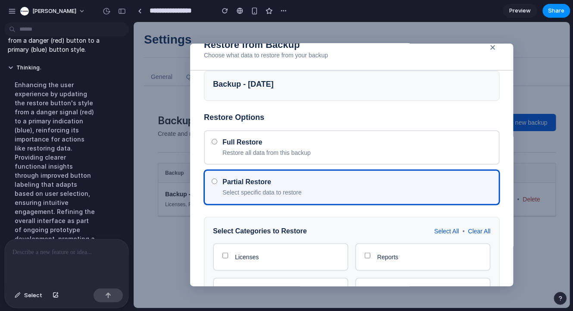
scroll to position [138, 0]
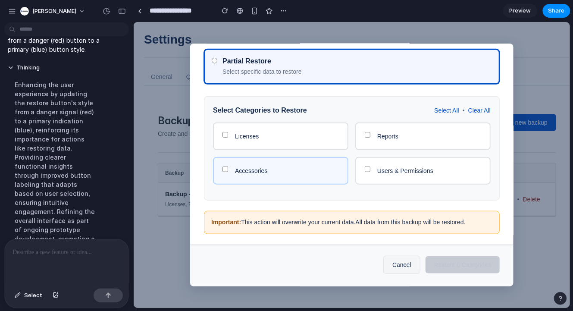
click at [281, 165] on div "Accessories" at bounding box center [280, 171] width 135 height 28
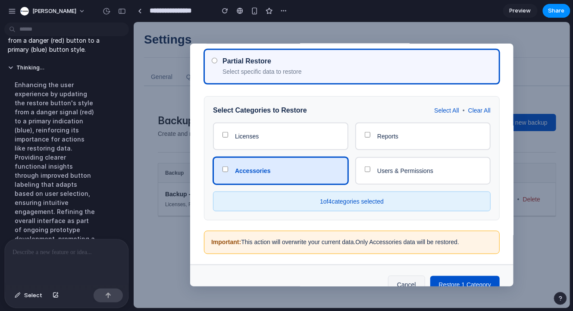
scroll to position [157, 0]
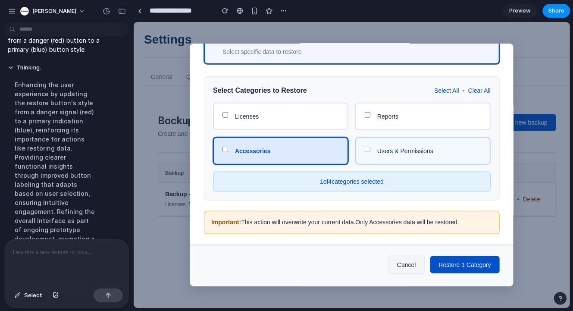
click at [423, 147] on span "Users & Permissions" at bounding box center [405, 150] width 56 height 7
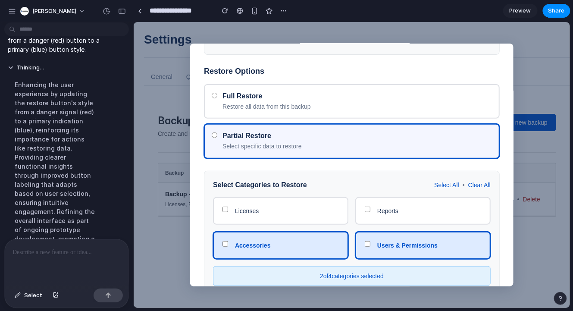
scroll to position [79, 0]
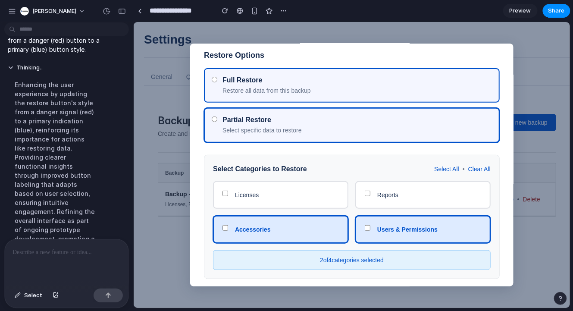
click at [281, 84] on div "Full Restore Restore all data from this backup" at bounding box center [356, 84] width 269 height 19
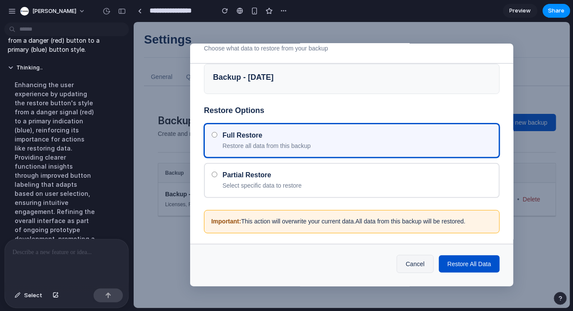
scroll to position [23, 0]
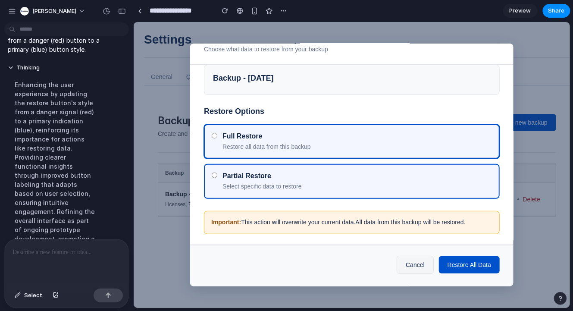
click at [294, 174] on div "Partial Restore" at bounding box center [356, 175] width 269 height 9
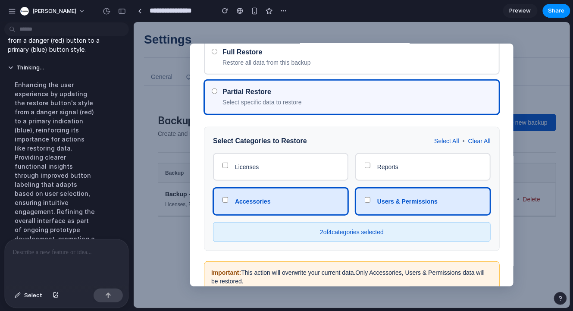
scroll to position [116, 0]
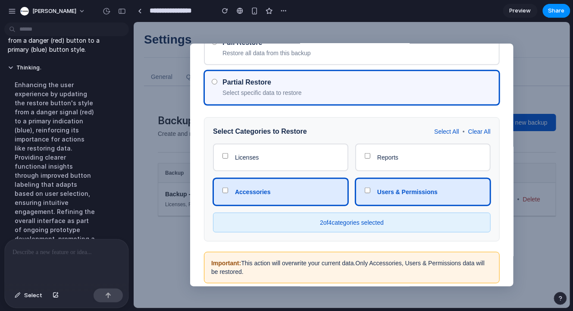
click at [259, 129] on h5 "Select Categories to Restore" at bounding box center [260, 131] width 94 height 7
click at [293, 131] on h5 "Select Categories to Restore" at bounding box center [260, 131] width 94 height 7
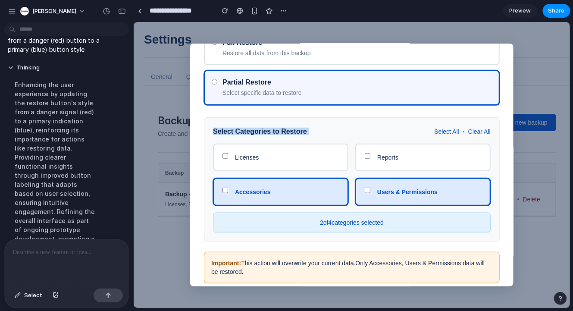
click at [289, 131] on h5 "Select Categories to Restore" at bounding box center [260, 131] width 94 height 7
click at [311, 132] on div "Select Categories to Restore Select All • Clear All" at bounding box center [352, 131] width 278 height 10
click at [269, 132] on h5 "Select Categories to Restore" at bounding box center [260, 131] width 94 height 7
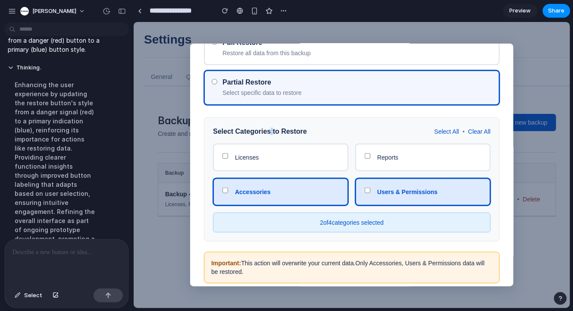
click at [269, 132] on h5 "Select Categories to Restore" at bounding box center [260, 131] width 94 height 7
click at [252, 132] on h5 "Select Categories to Restore" at bounding box center [260, 131] width 94 height 7
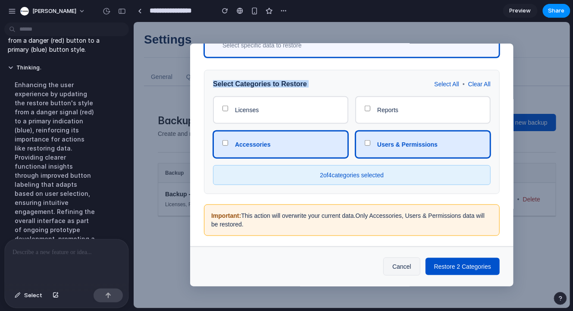
scroll to position [166, 0]
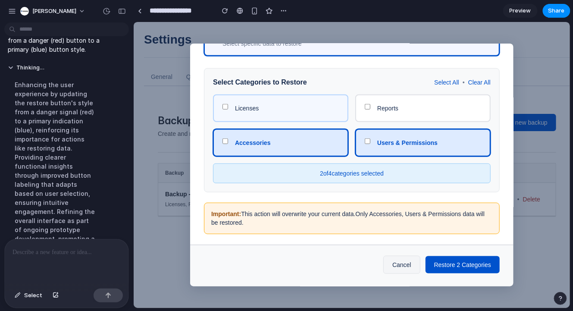
click at [307, 120] on div "Licenses" at bounding box center [280, 108] width 135 height 28
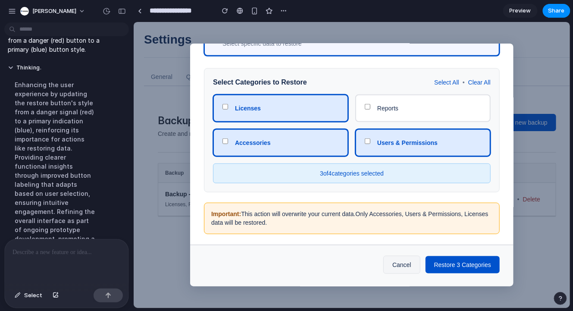
click at [307, 120] on div "Licenses" at bounding box center [280, 108] width 135 height 28
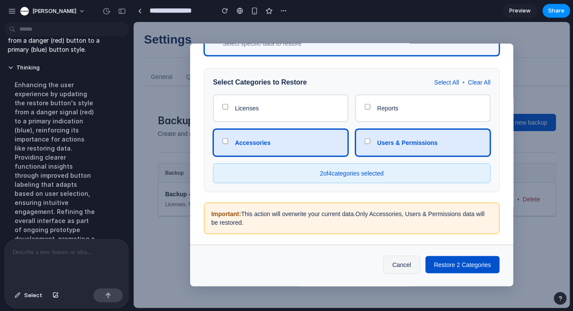
click at [307, 142] on div "Accessories" at bounding box center [287, 142] width 104 height 9
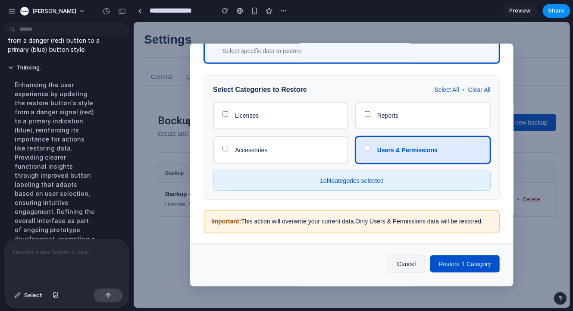
click at [368, 143] on div "Users & Permissions" at bounding box center [422, 150] width 135 height 28
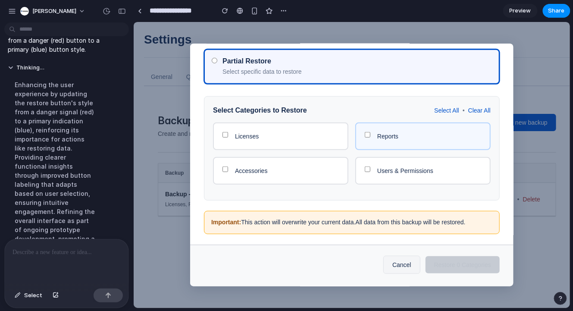
click at [378, 126] on div "Reports" at bounding box center [422, 136] width 135 height 28
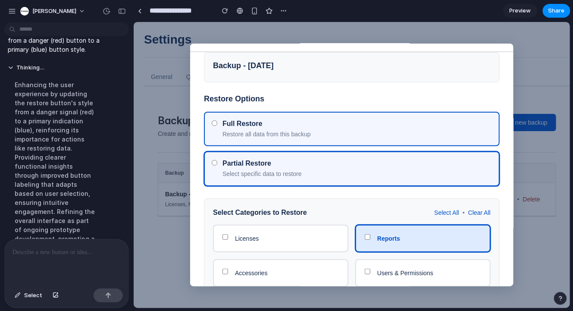
scroll to position [0, 0]
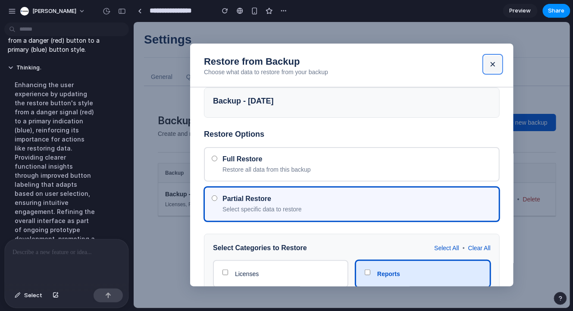
click at [496, 69] on button "×" at bounding box center [492, 63] width 17 height 17
